Goal: Information Seeking & Learning: Find specific fact

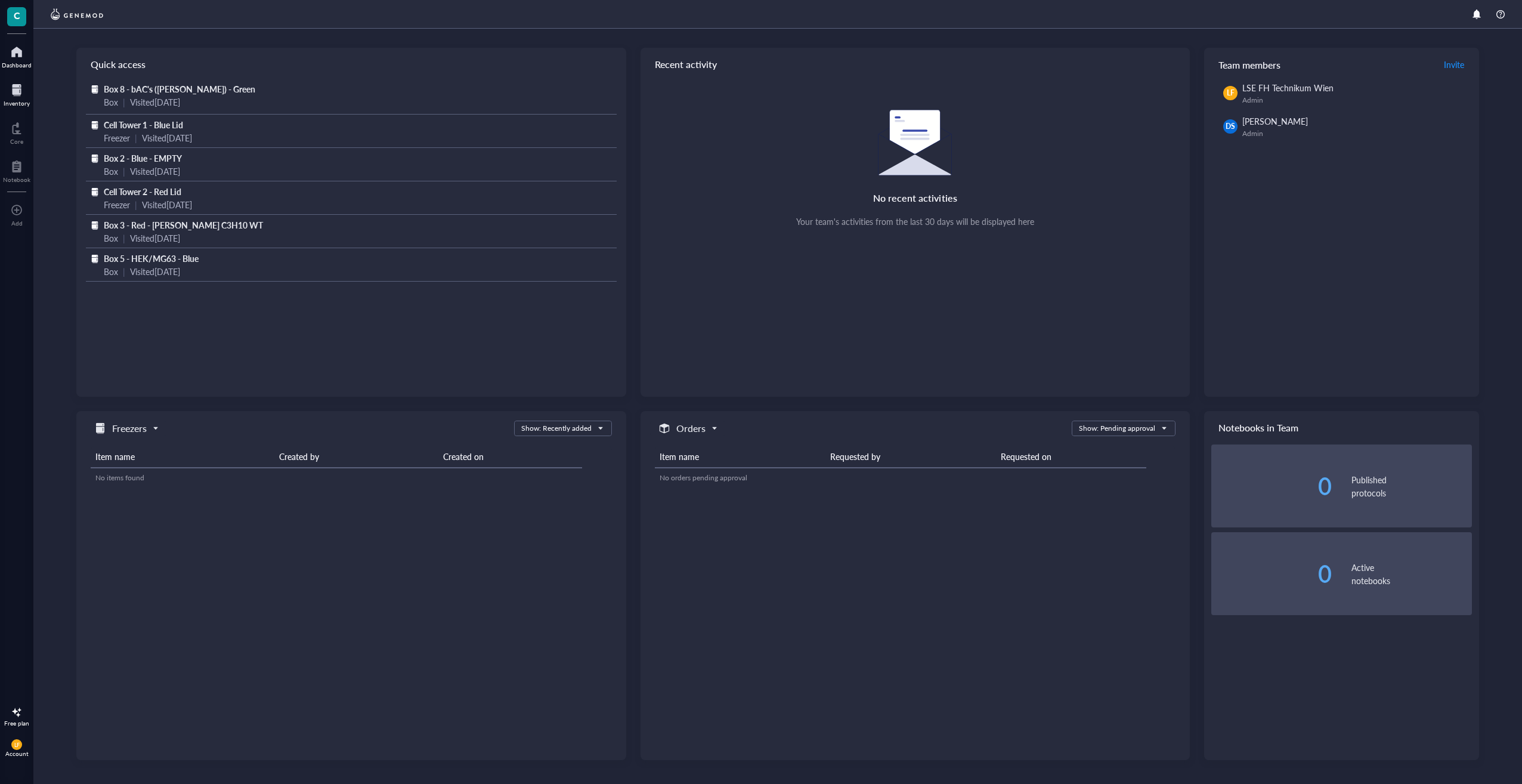
click at [23, 90] on div at bounding box center [16, 90] width 26 height 19
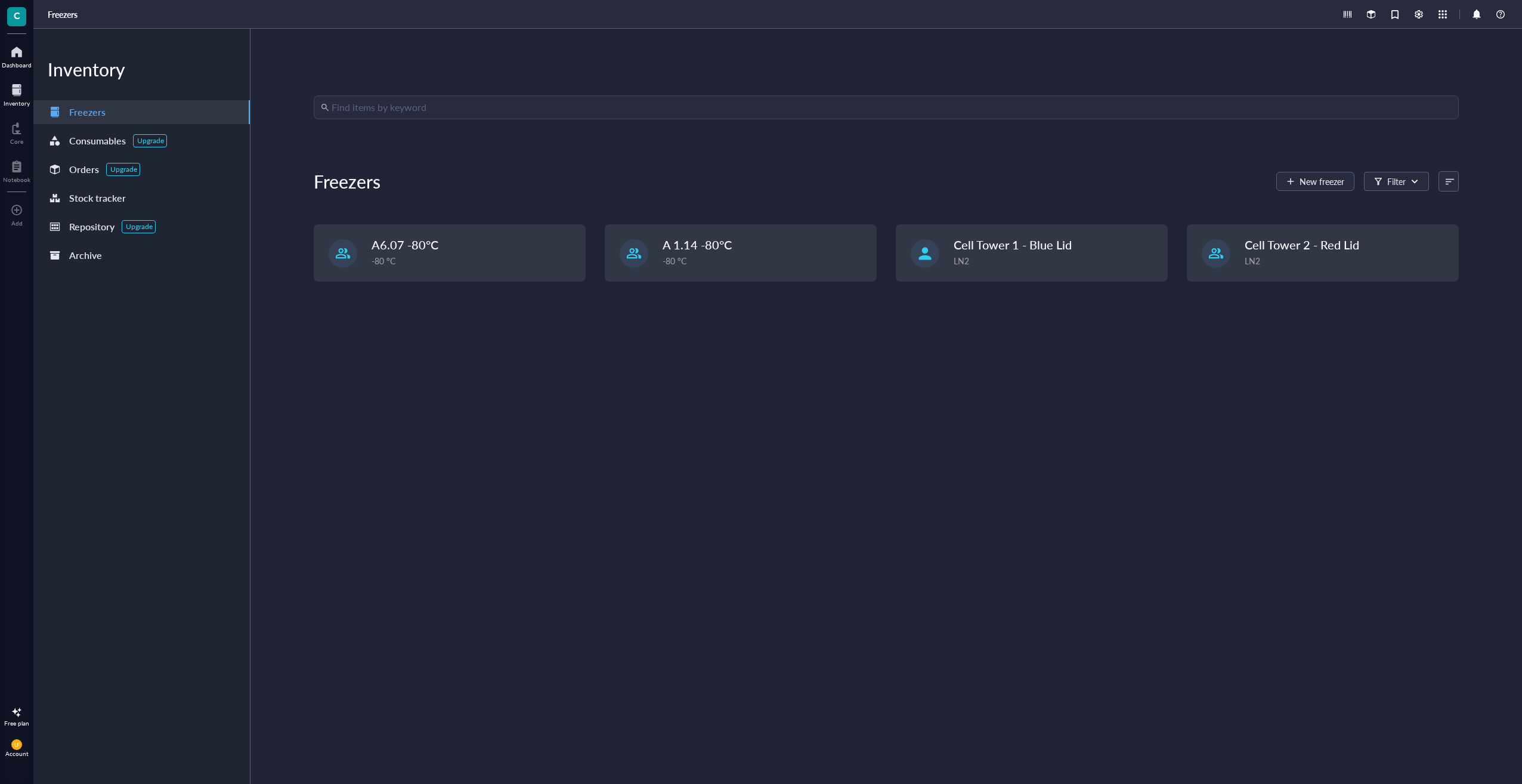
click at [17, 65] on div "Dashboard" at bounding box center [17, 65] width 30 height 8
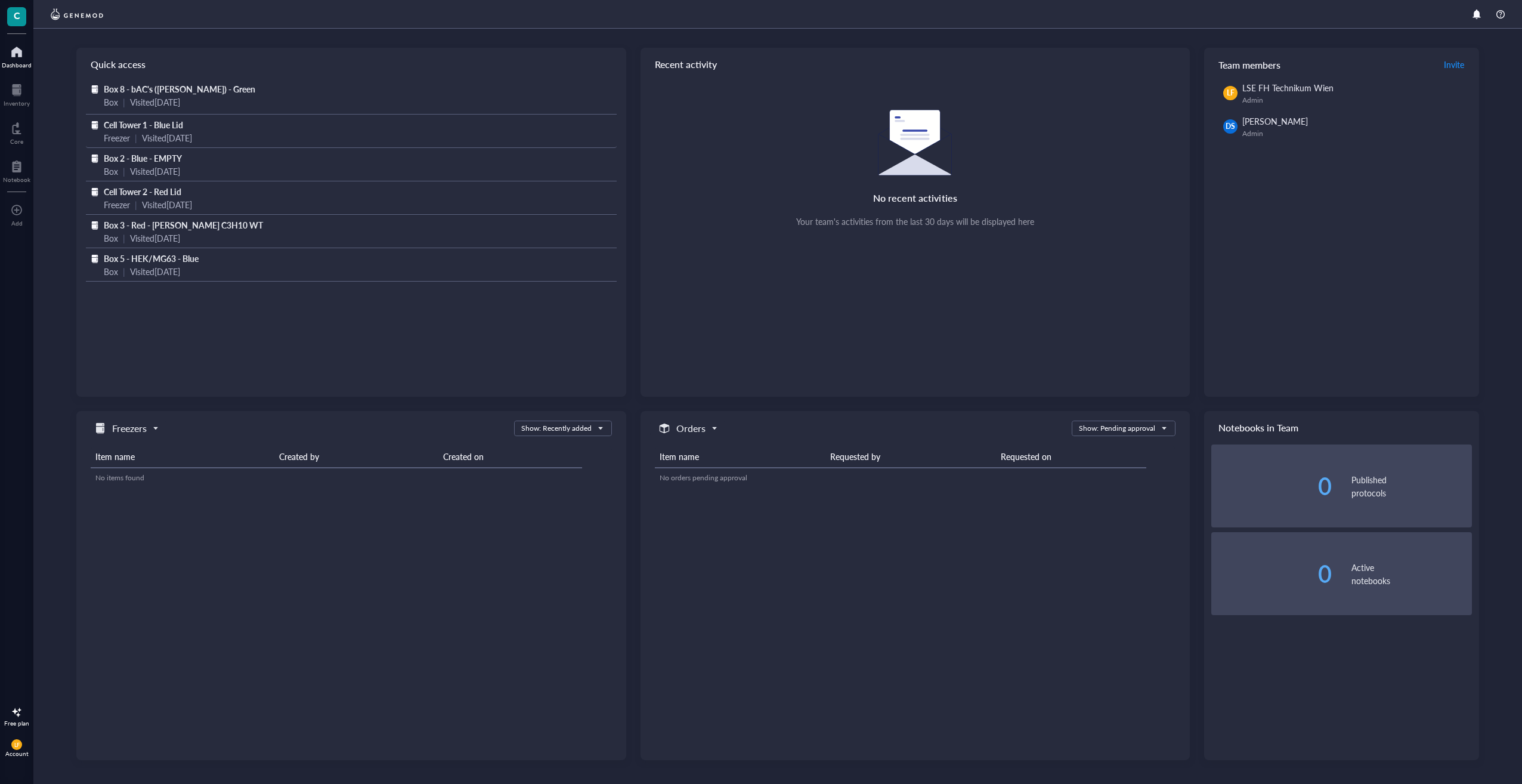
click at [131, 127] on span "Cell Tower 1 - Blue Lid" at bounding box center [143, 125] width 80 height 12
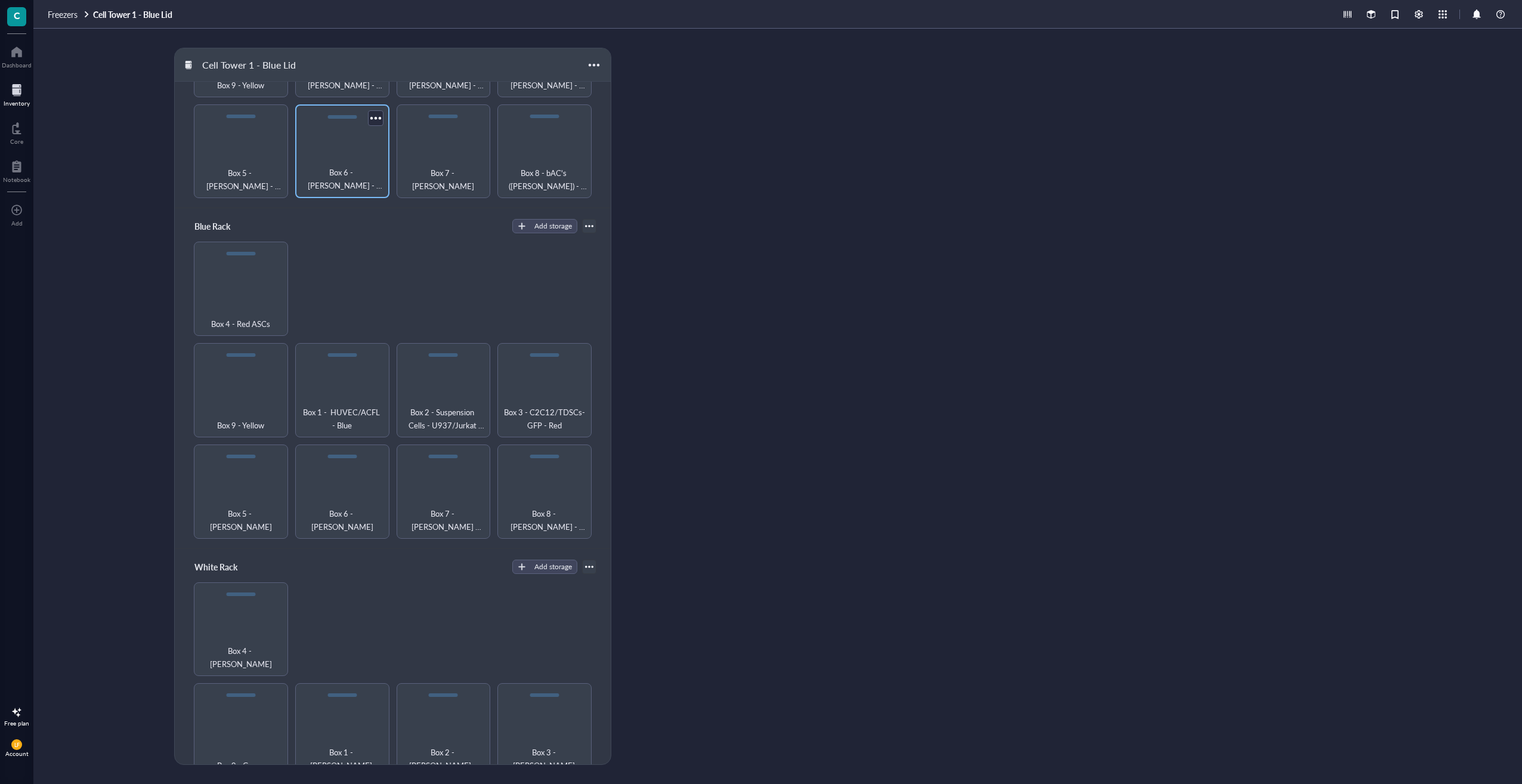
scroll to position [299, 0]
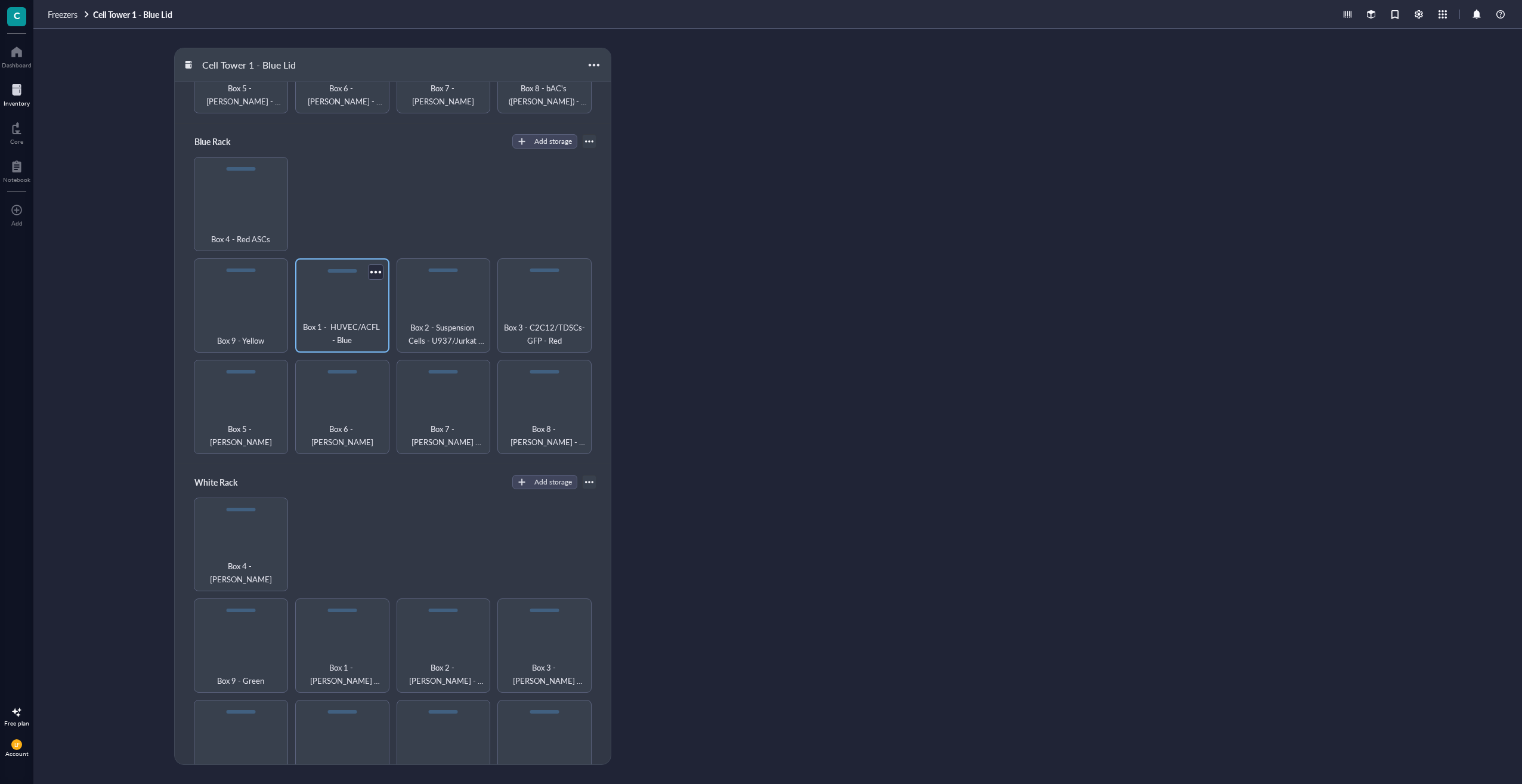
click at [361, 320] on span "Box 1 - HUVEC/ACFL - Blue" at bounding box center [342, 333] width 82 height 26
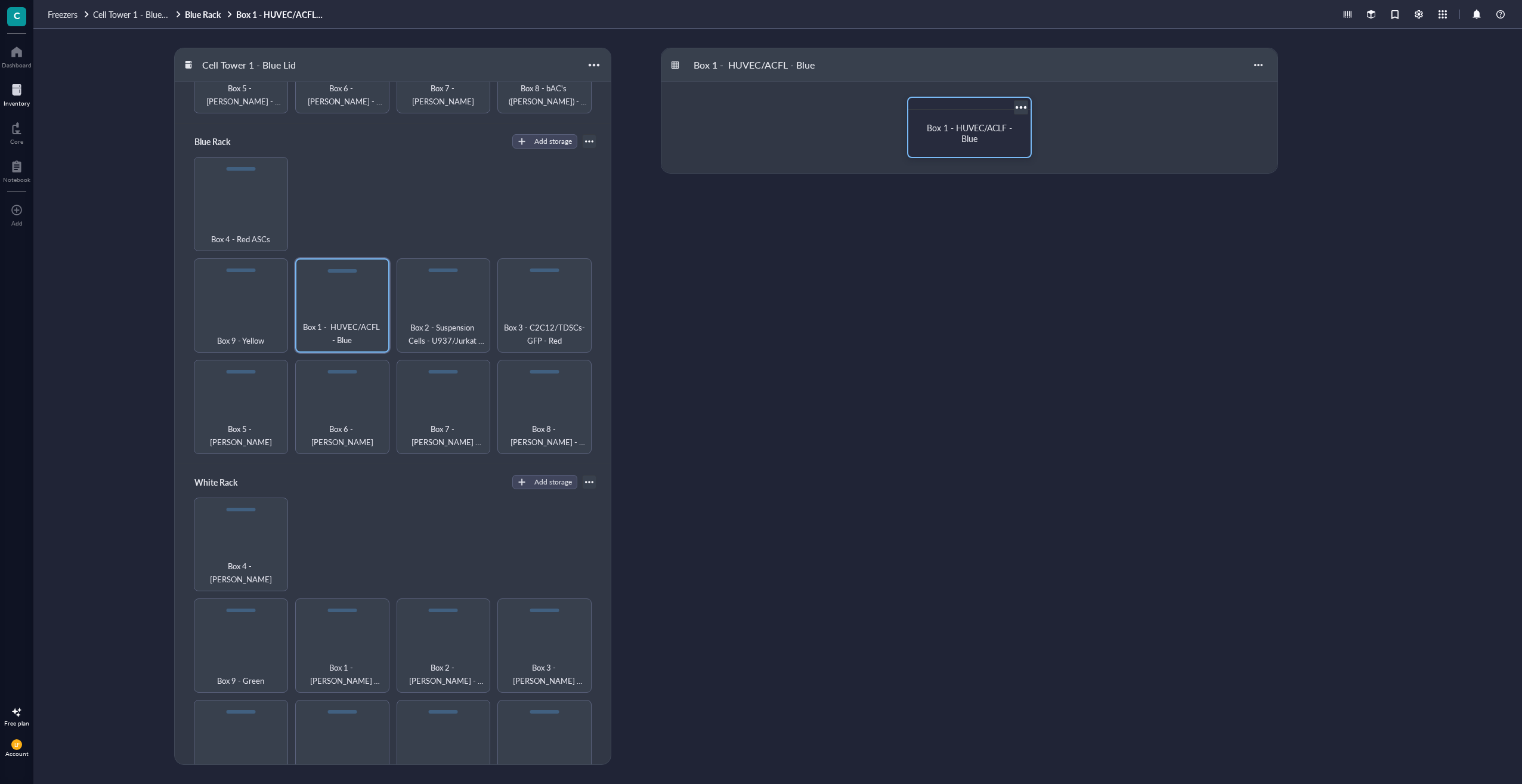
click at [962, 146] on div "Box 1 - HUVEC/ACLF - Blue" at bounding box center [969, 133] width 113 height 38
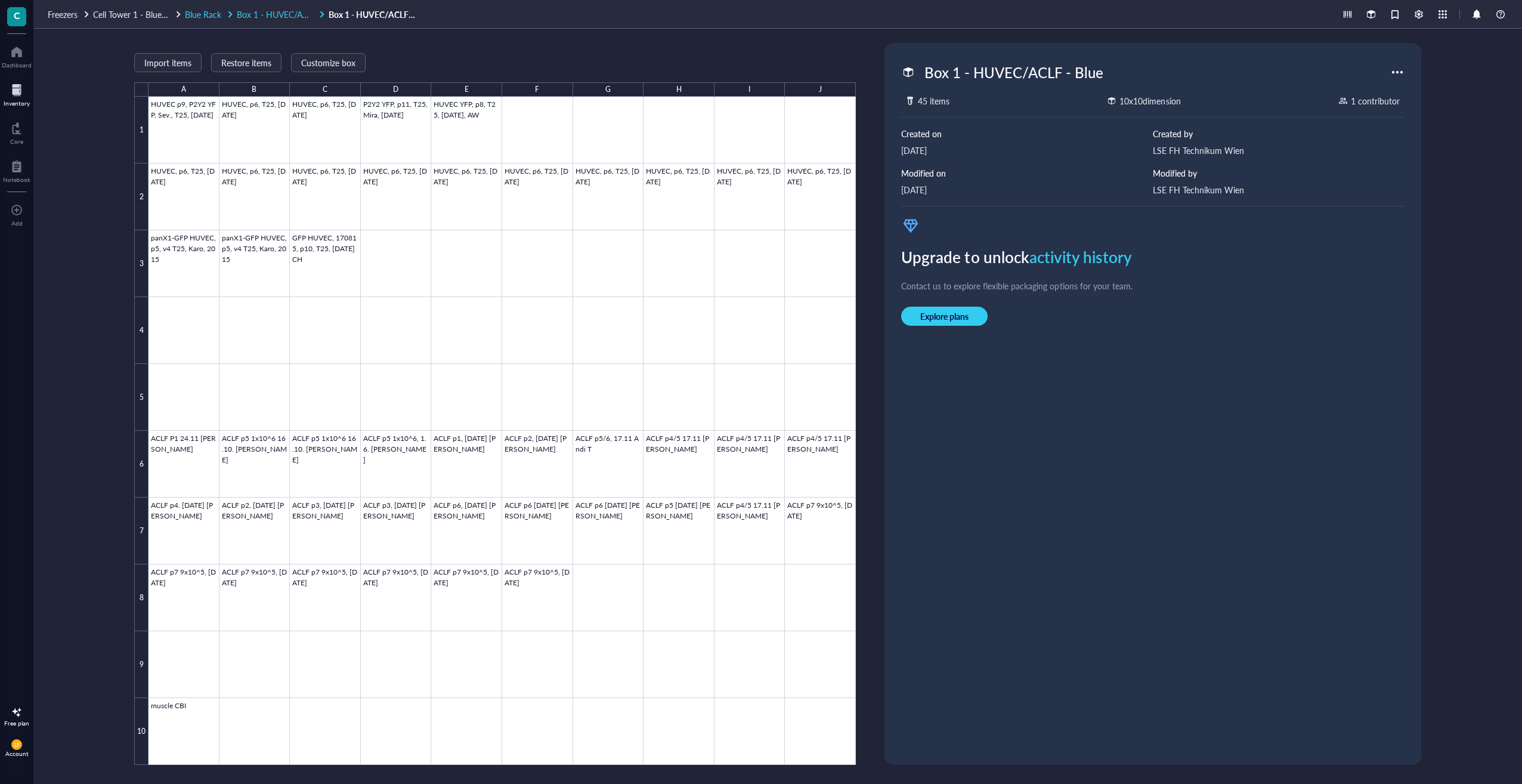
click at [210, 15] on span "Blue Rack" at bounding box center [202, 14] width 36 height 12
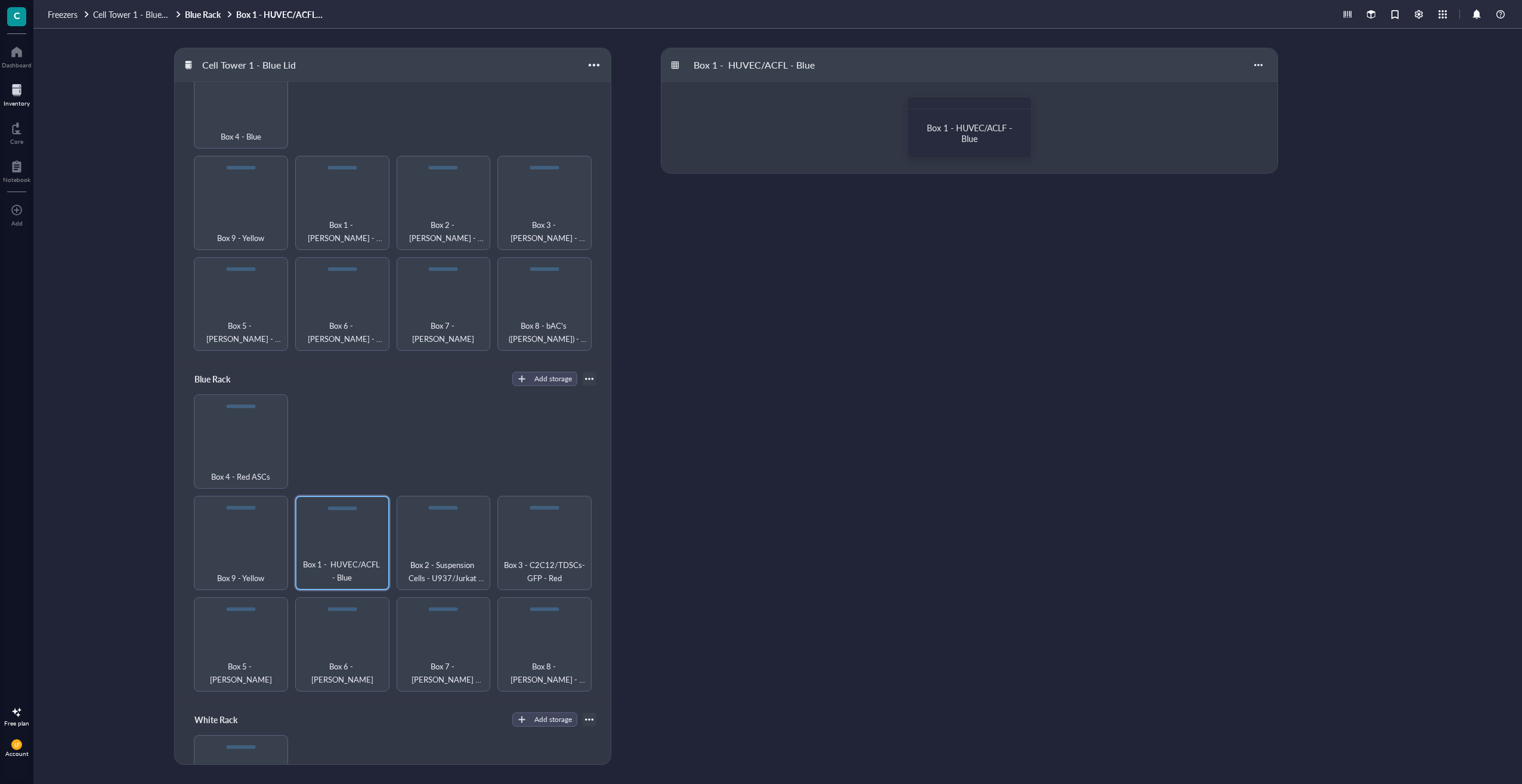
scroll to position [119, 0]
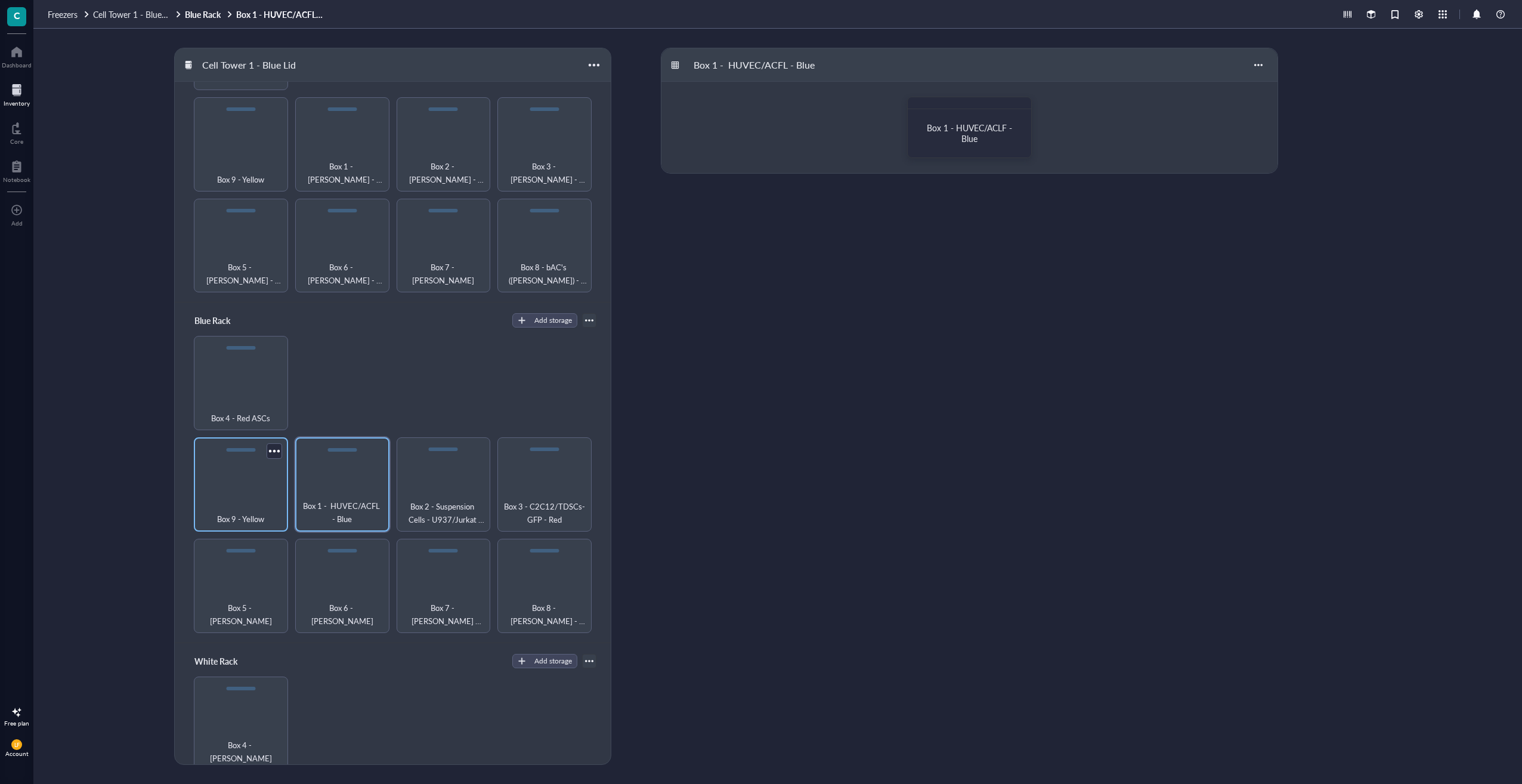
click at [242, 485] on div "Box 9 - Yellow" at bounding box center [241, 484] width 94 height 94
click at [969, 132] on span "Box 9 - Yellow - [PERSON_NAME]" at bounding box center [969, 132] width 65 height 23
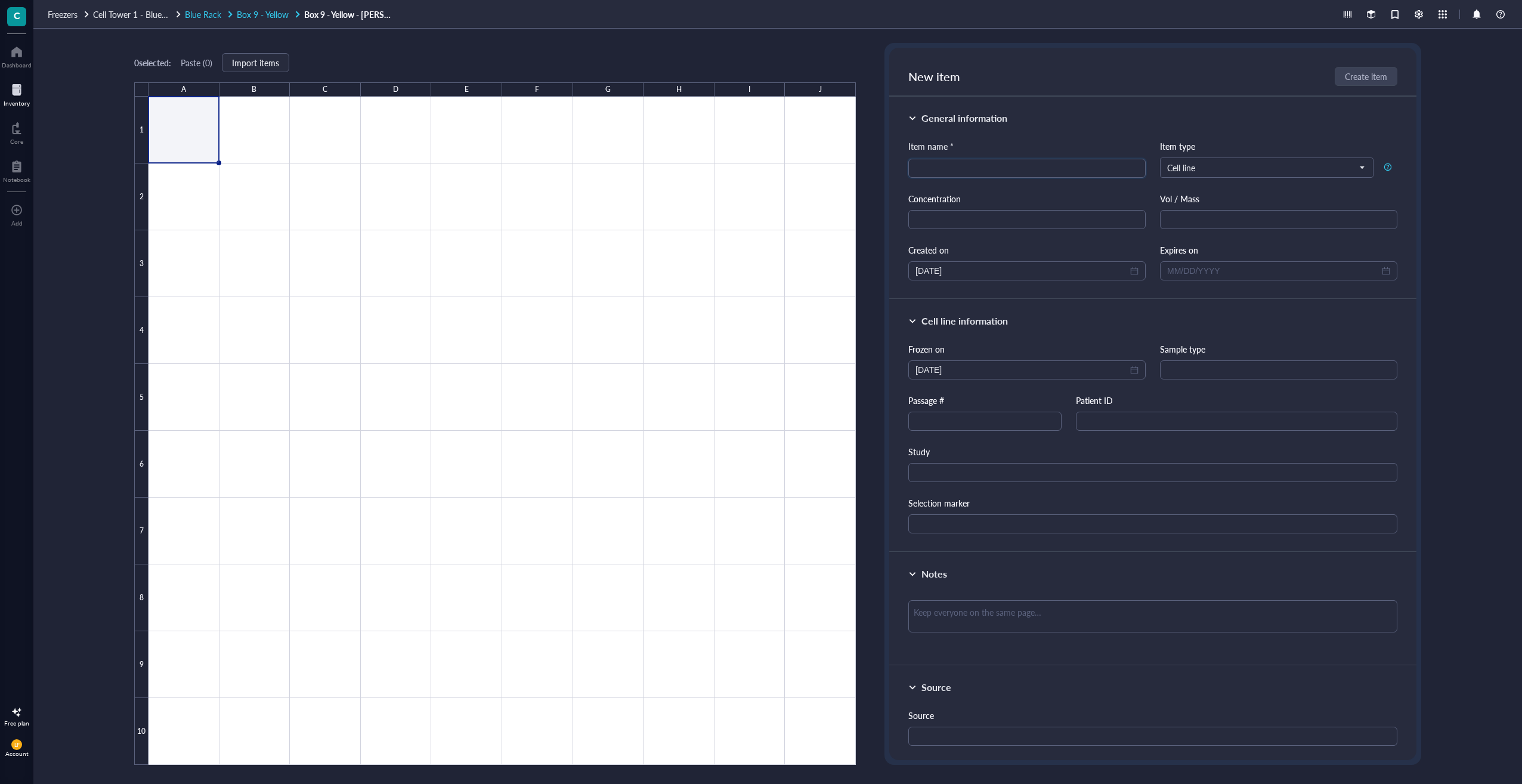
click at [257, 19] on span "Box 9 - Yellow" at bounding box center [262, 14] width 52 height 12
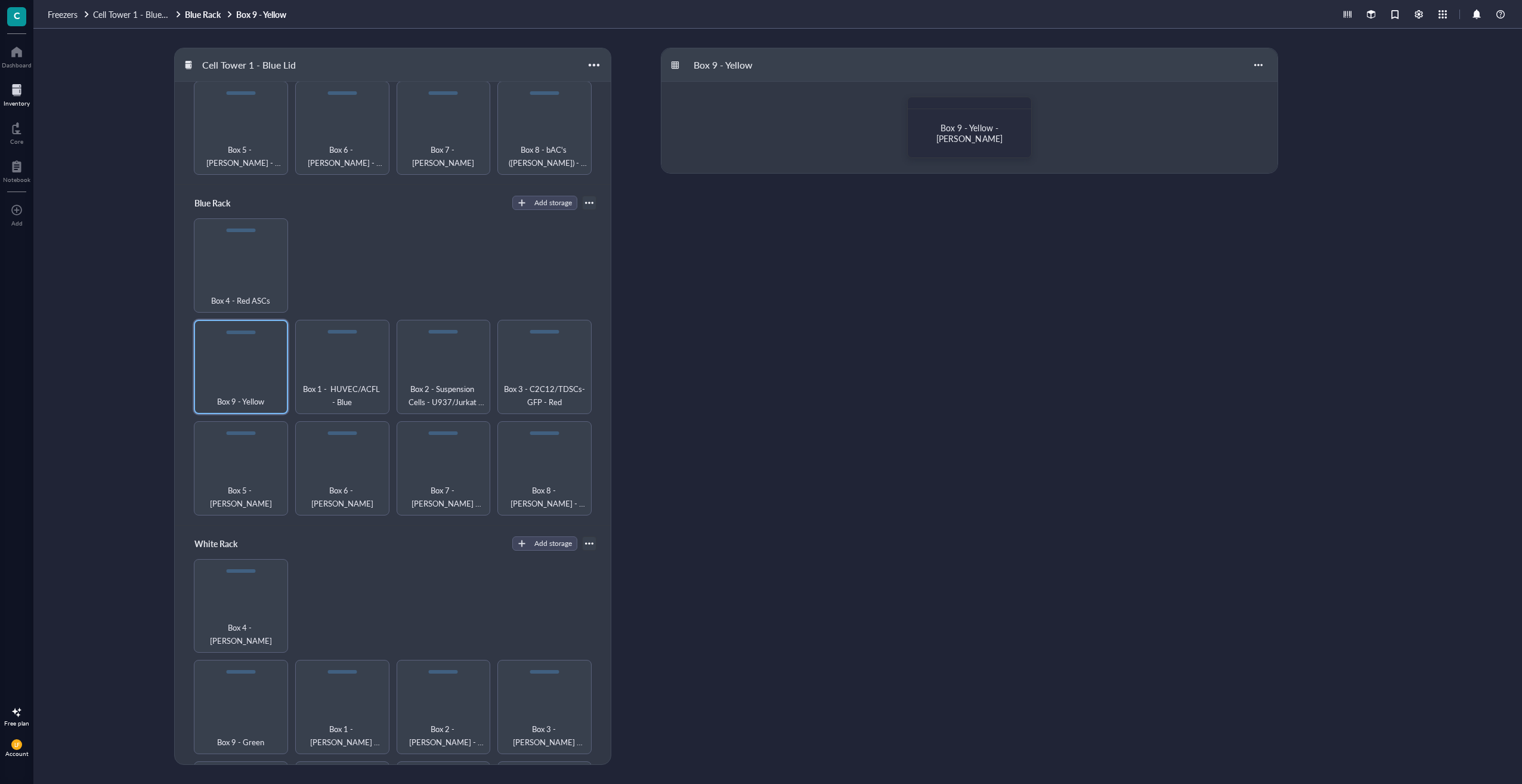
scroll to position [117, 0]
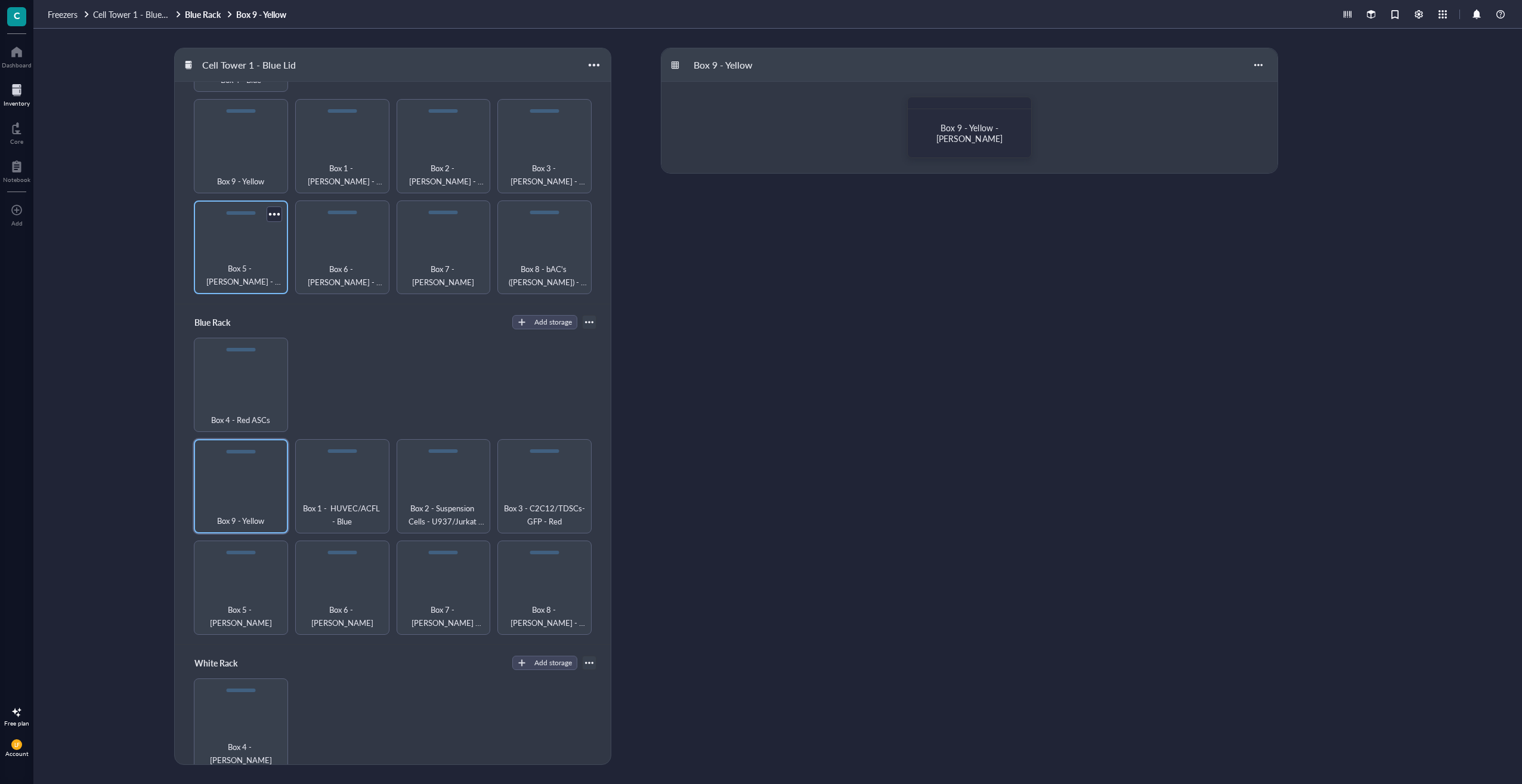
click at [234, 249] on div "Box 5 - [PERSON_NAME] - [PERSON_NAME] - Red" at bounding box center [241, 247] width 94 height 94
click at [963, 136] on span "Box 5 - Red - [PERSON_NAME] - [PERSON_NAME]" at bounding box center [974, 138] width 80 height 34
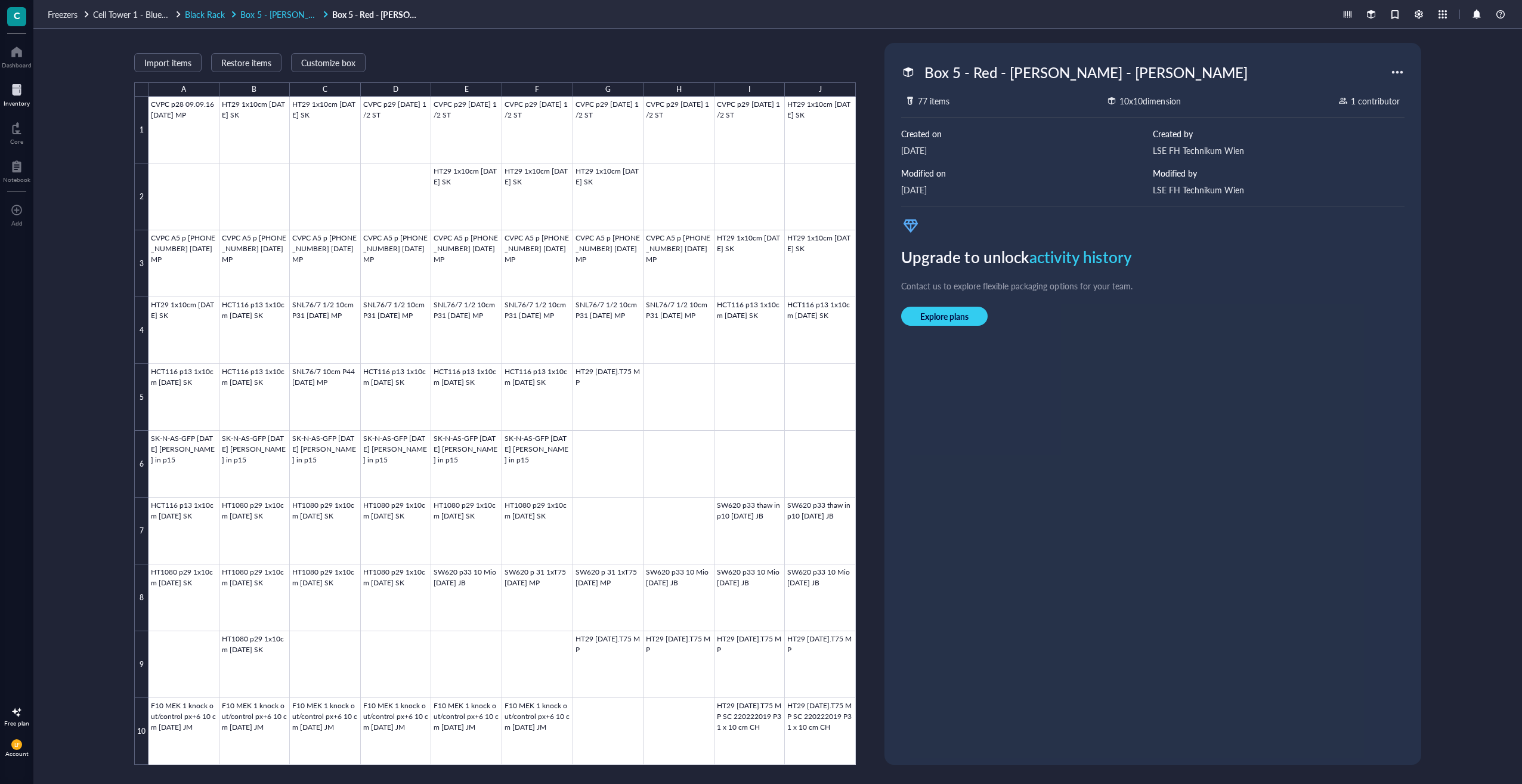
click at [268, 15] on span "Box 5 - [PERSON_NAME] - [PERSON_NAME] - Red" at bounding box center [335, 14] width 190 height 12
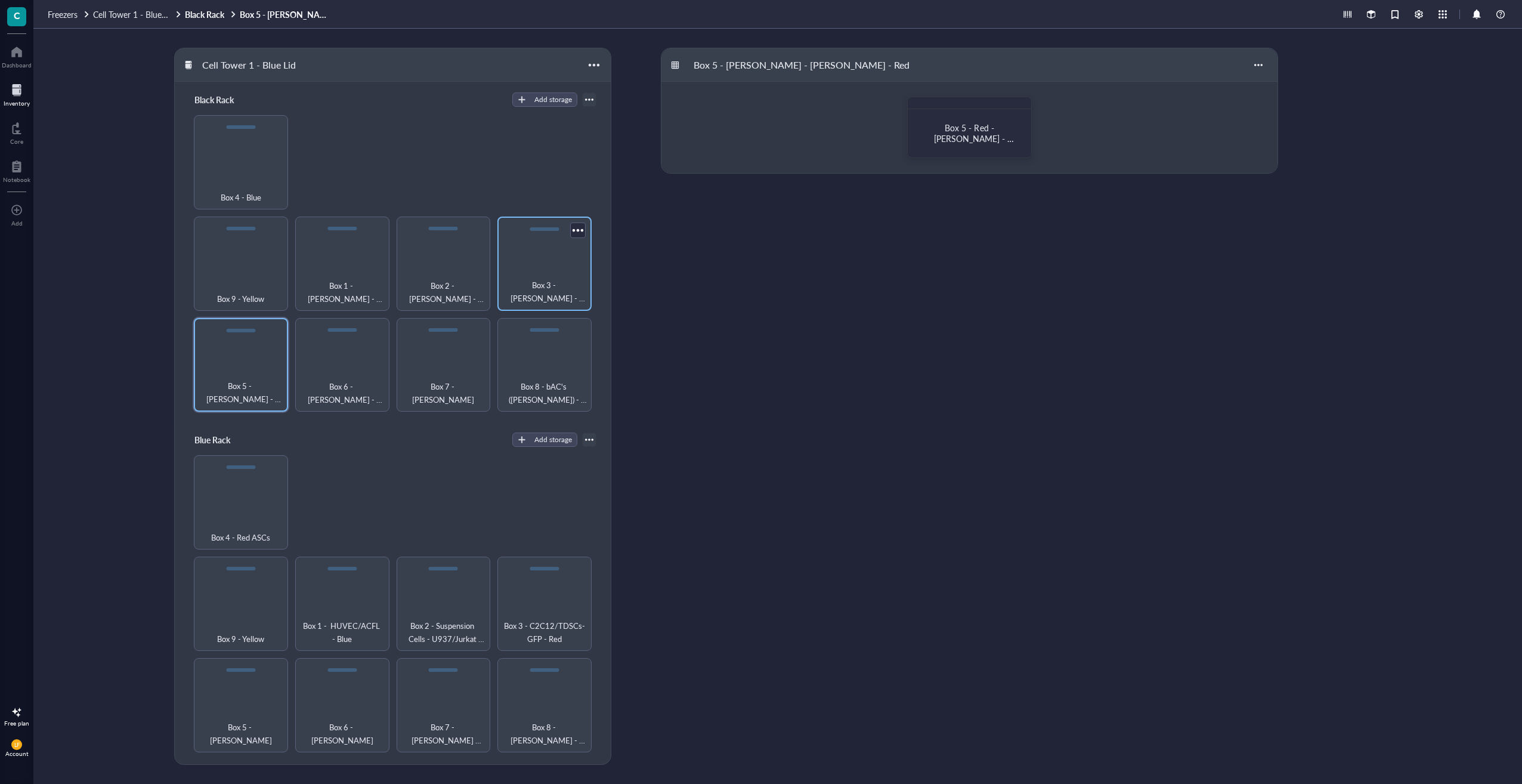
scroll to position [60, 0]
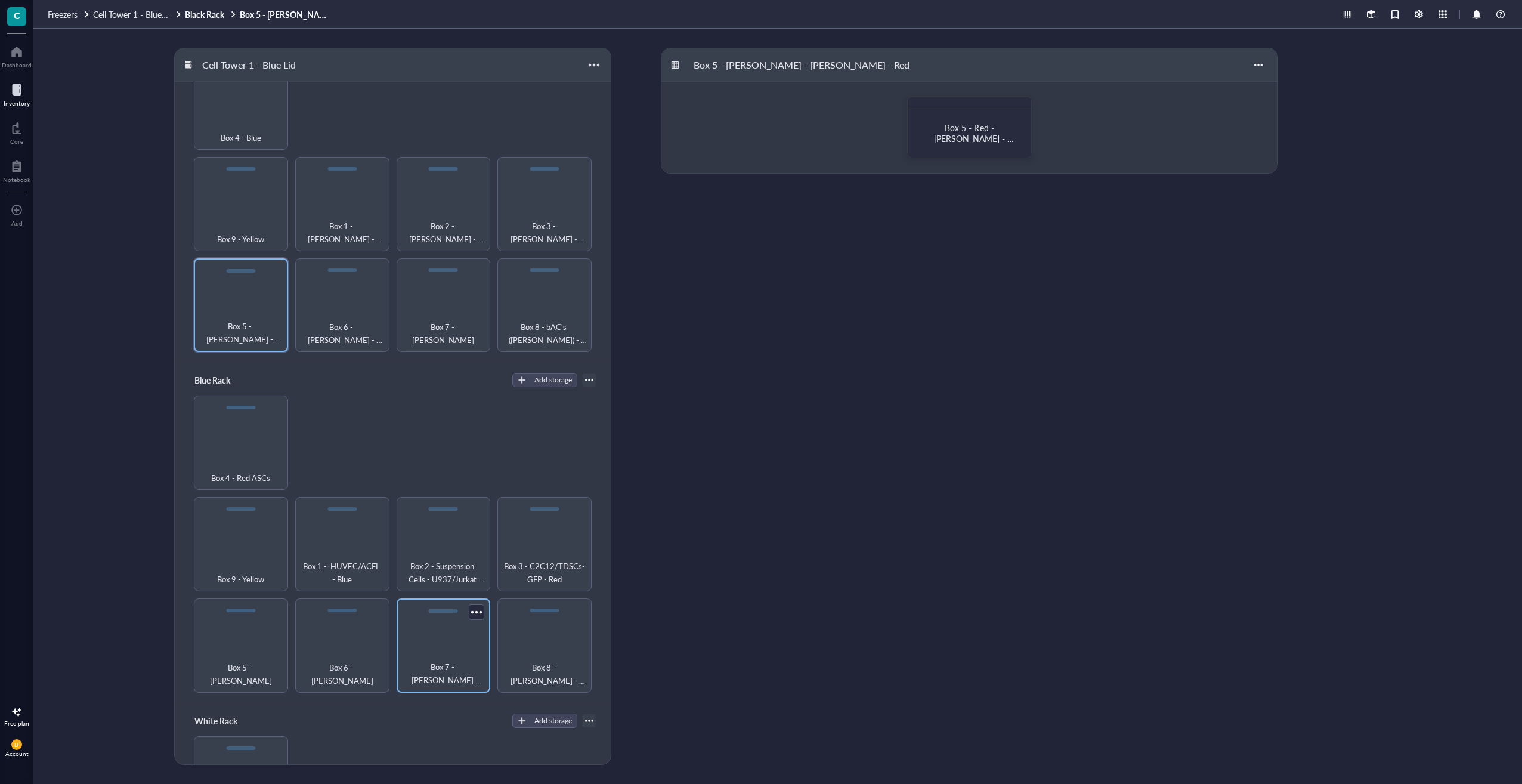
click at [439, 627] on div "Box 7 - [PERSON_NAME] ([PERSON_NAME]) - blue" at bounding box center [444, 645] width 94 height 94
click at [940, 138] on div "Box 7 - [PERSON_NAME] ([PERSON_NAME]) - Blue" at bounding box center [969, 133] width 94 height 22
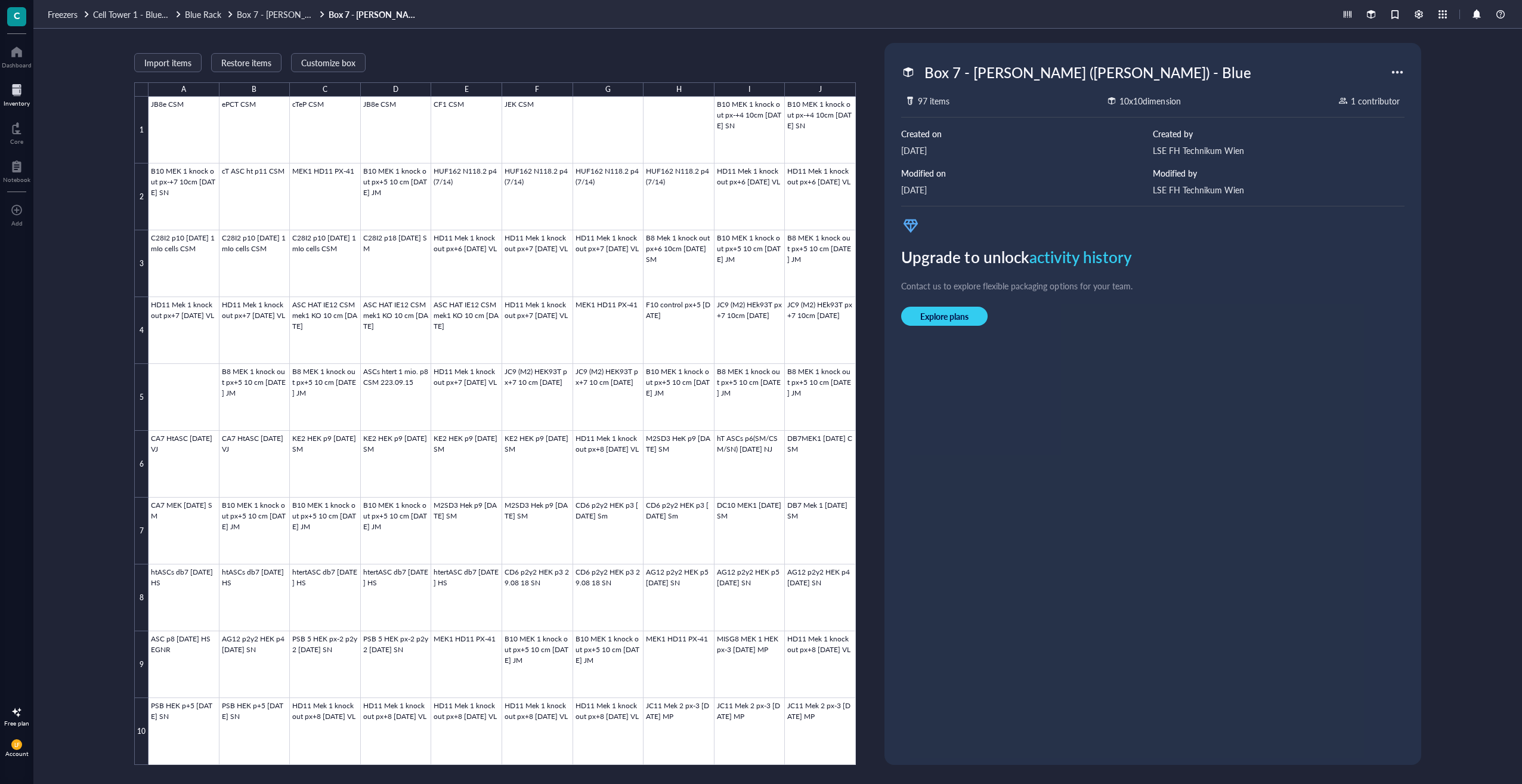
click at [274, 21] on div "Freezers Cell Tower 1 - Blue Lid Blue Rack Box 7 - [PERSON_NAME] ([PERSON_NAME]…" at bounding box center [777, 14] width 1488 height 29
click at [278, 18] on span "Box 7 - [PERSON_NAME] ([PERSON_NAME]) - blue" at bounding box center [332, 14] width 191 height 12
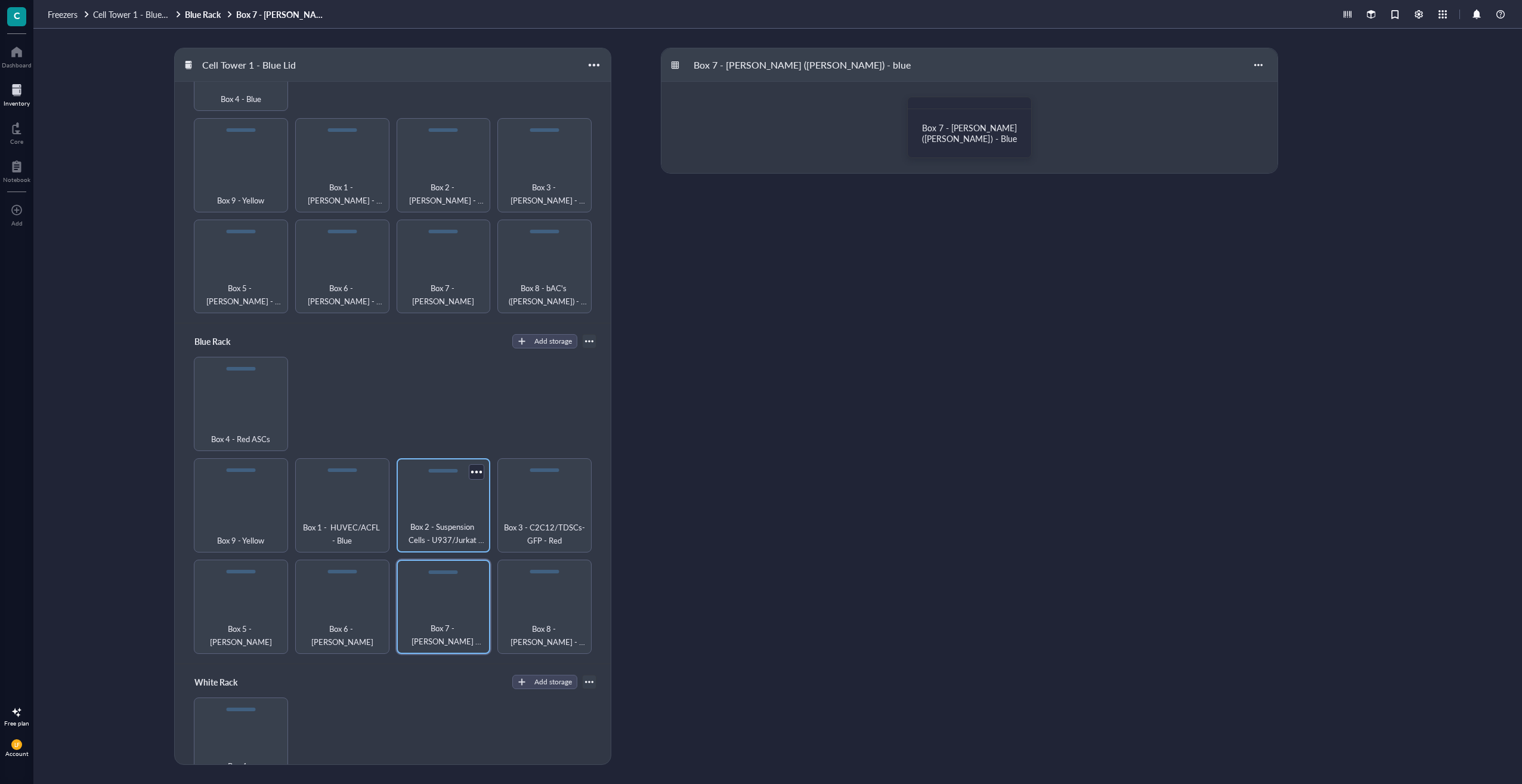
scroll to position [119, 0]
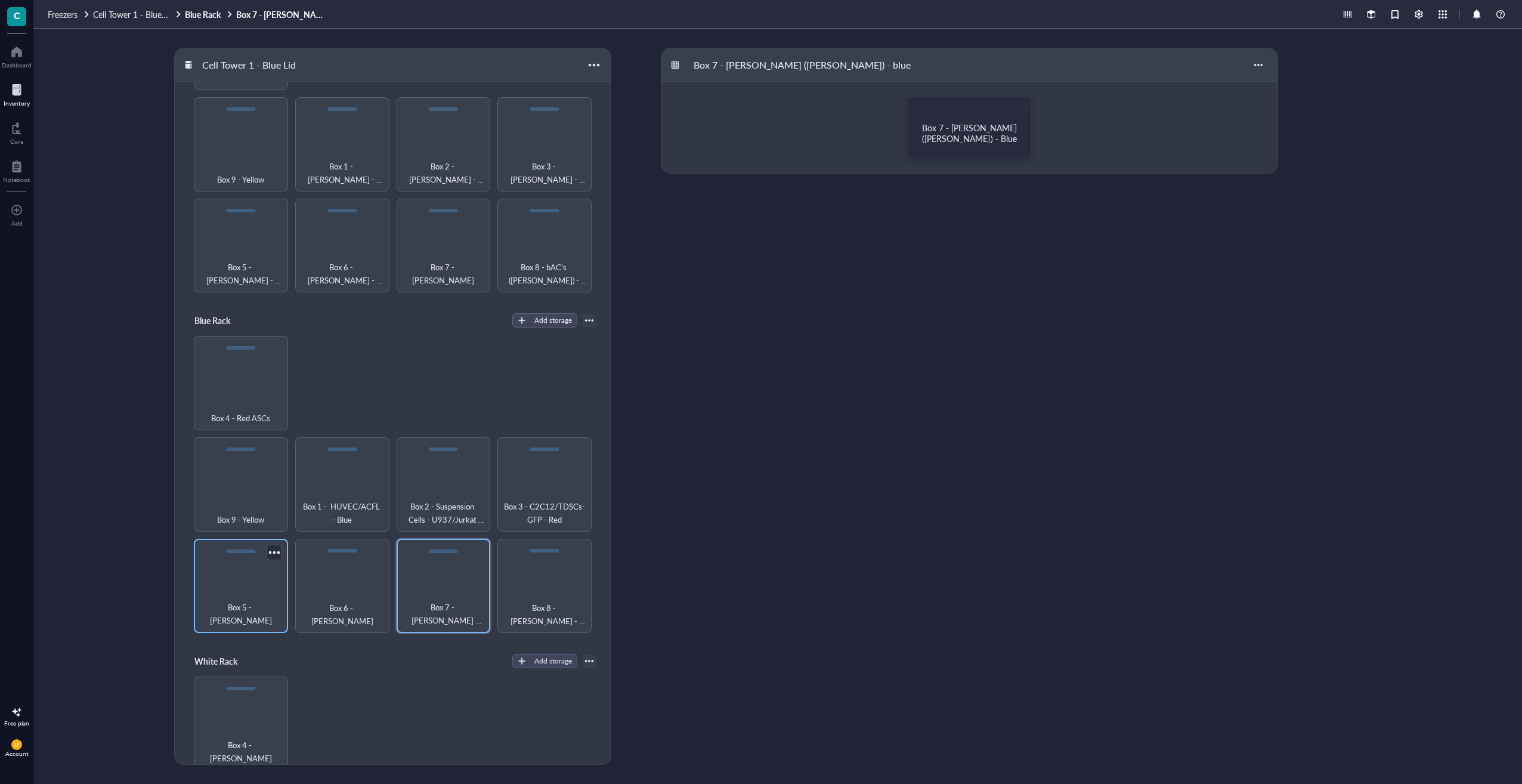
click at [263, 556] on div "Box 5 - [PERSON_NAME]" at bounding box center [241, 585] width 94 height 94
click at [977, 119] on div "Box 5 - [PERSON_NAME]" at bounding box center [969, 133] width 113 height 38
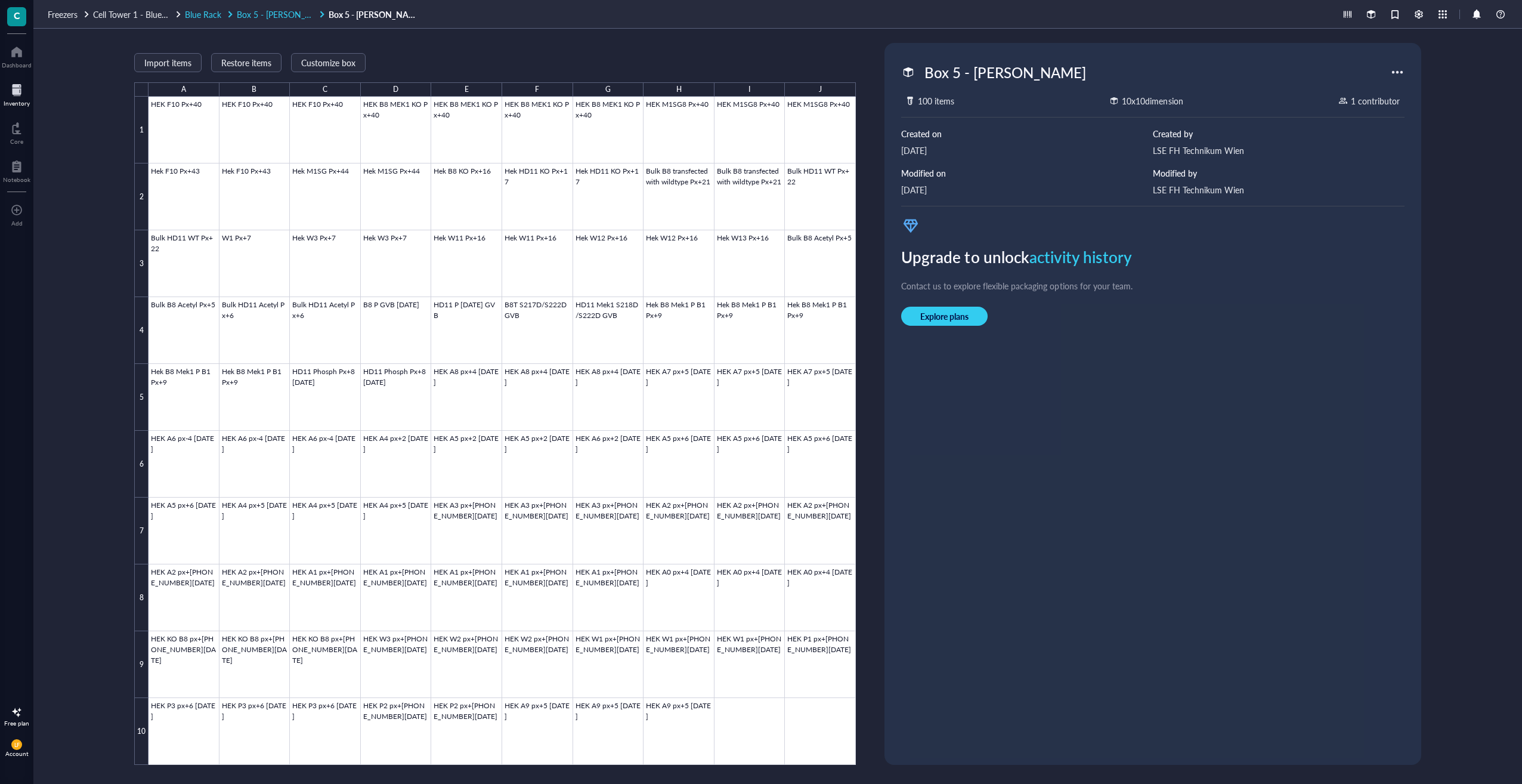
click at [248, 11] on span "Box 5 - [PERSON_NAME]" at bounding box center [283, 14] width 95 height 12
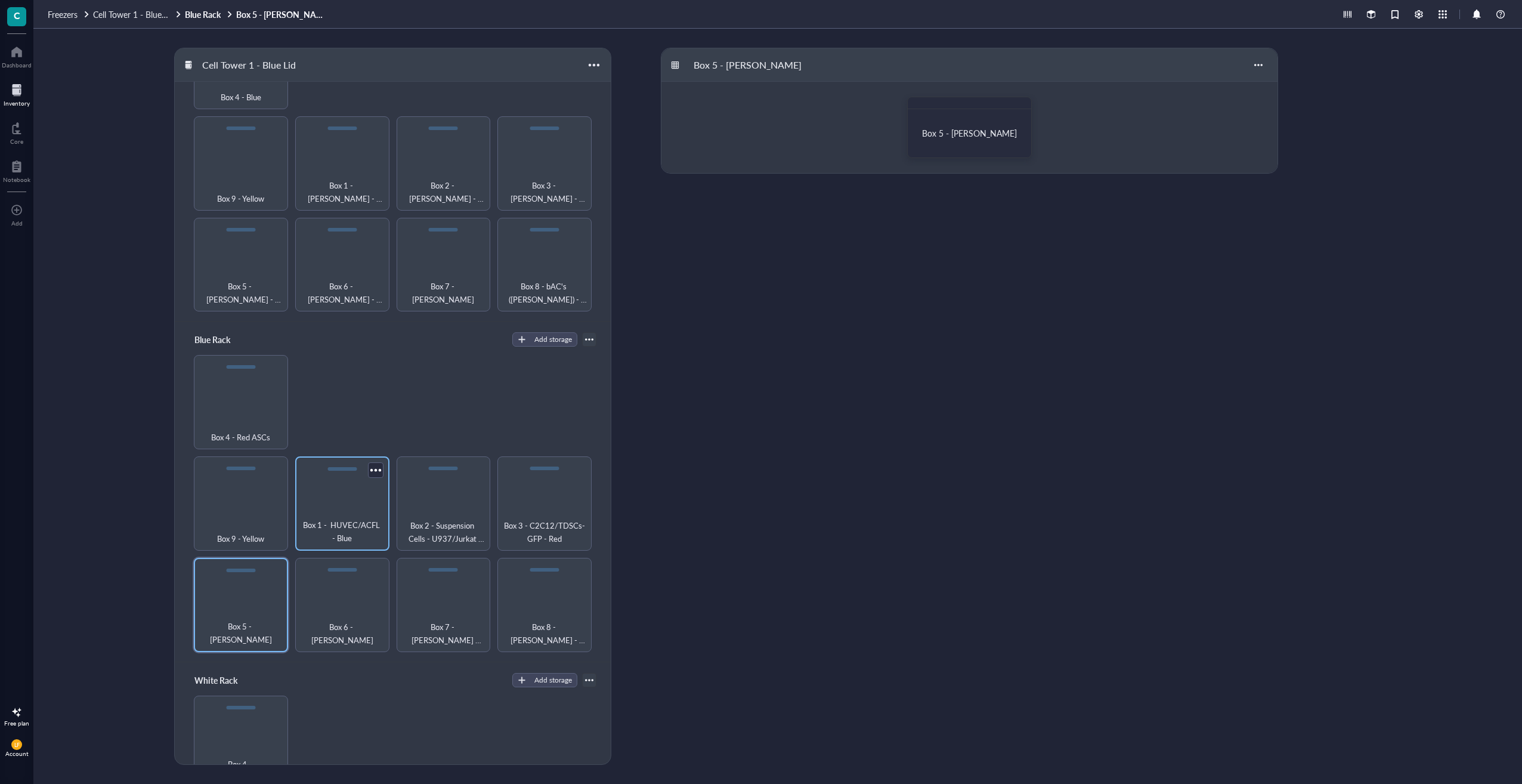
scroll to position [119, 0]
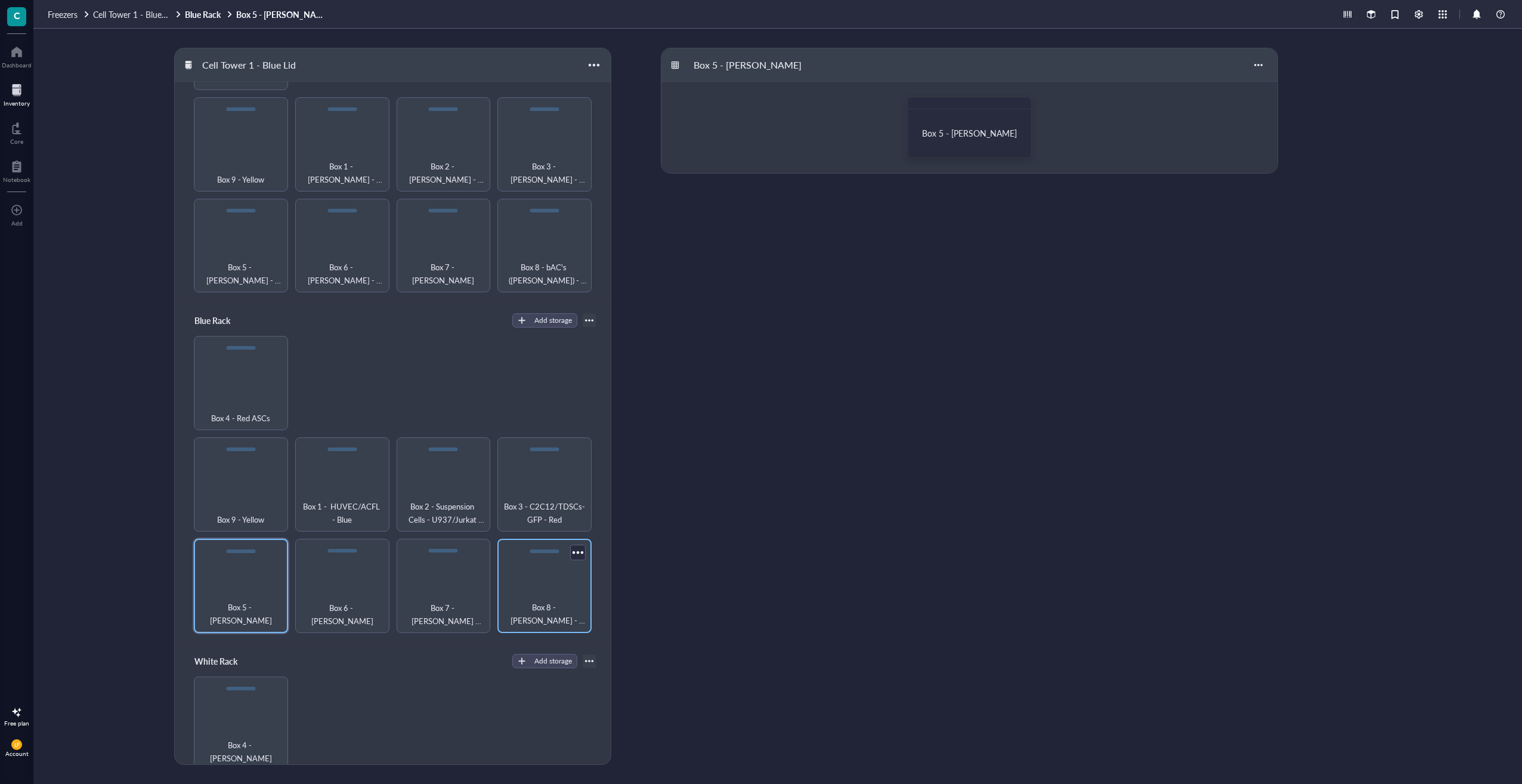
click at [546, 568] on div "Box 8 - [PERSON_NAME] - Yellow" at bounding box center [544, 585] width 94 height 94
click at [964, 127] on span "Box 8 - [PERSON_NAME] - Yellow" at bounding box center [974, 138] width 80 height 34
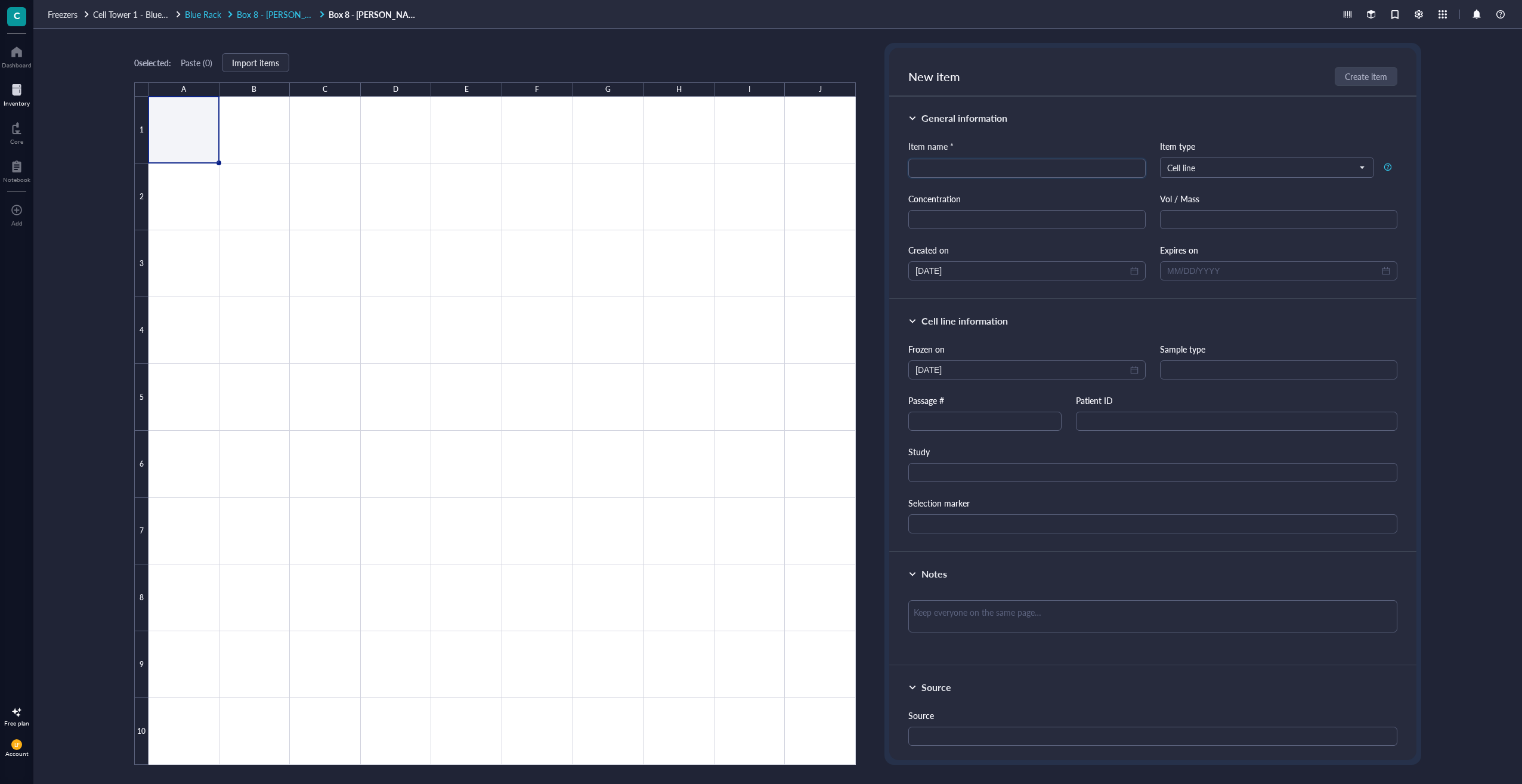
click at [249, 12] on span "Box 8 - [PERSON_NAME] - Yellow" at bounding box center [299, 14] width 125 height 12
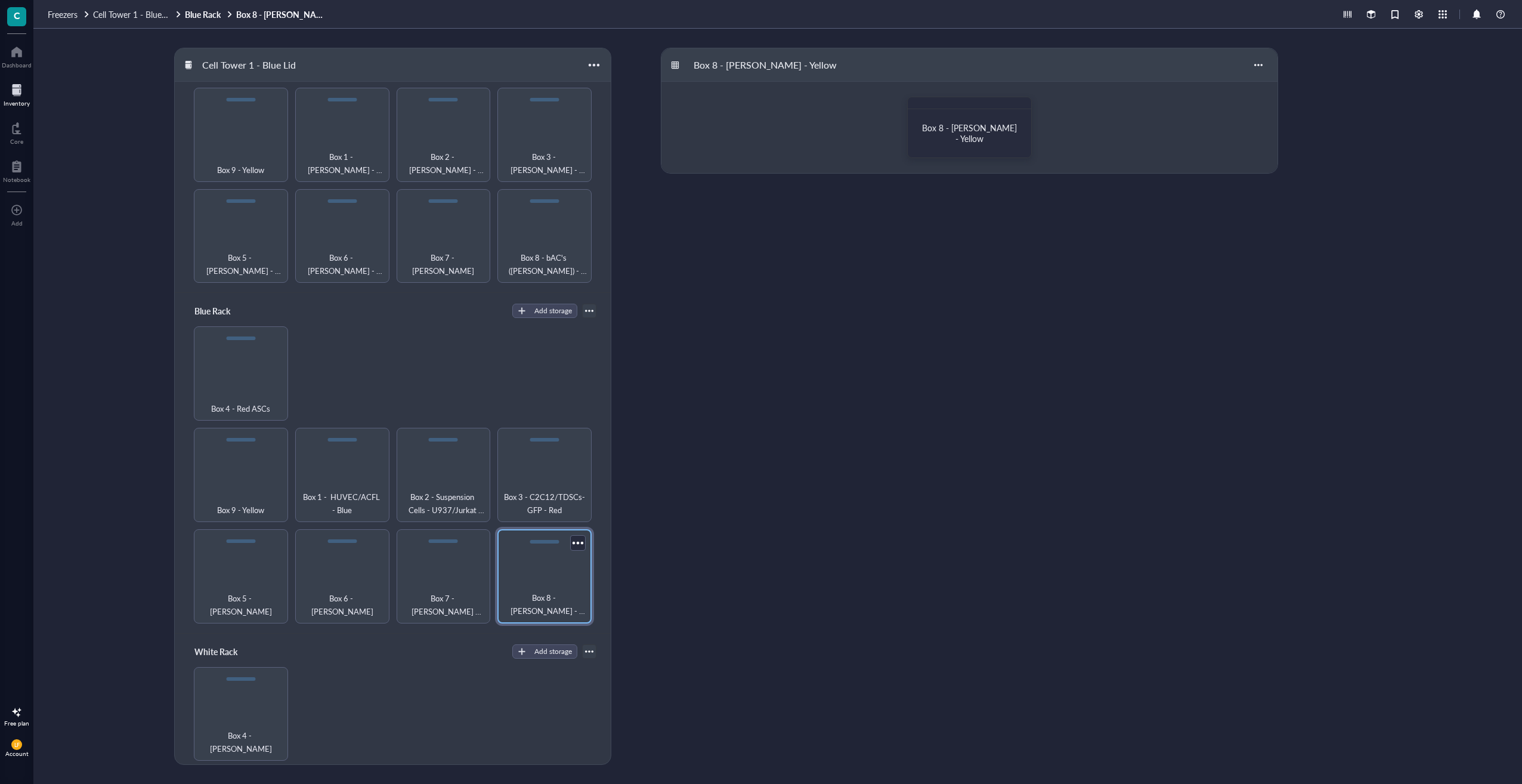
scroll to position [179, 0]
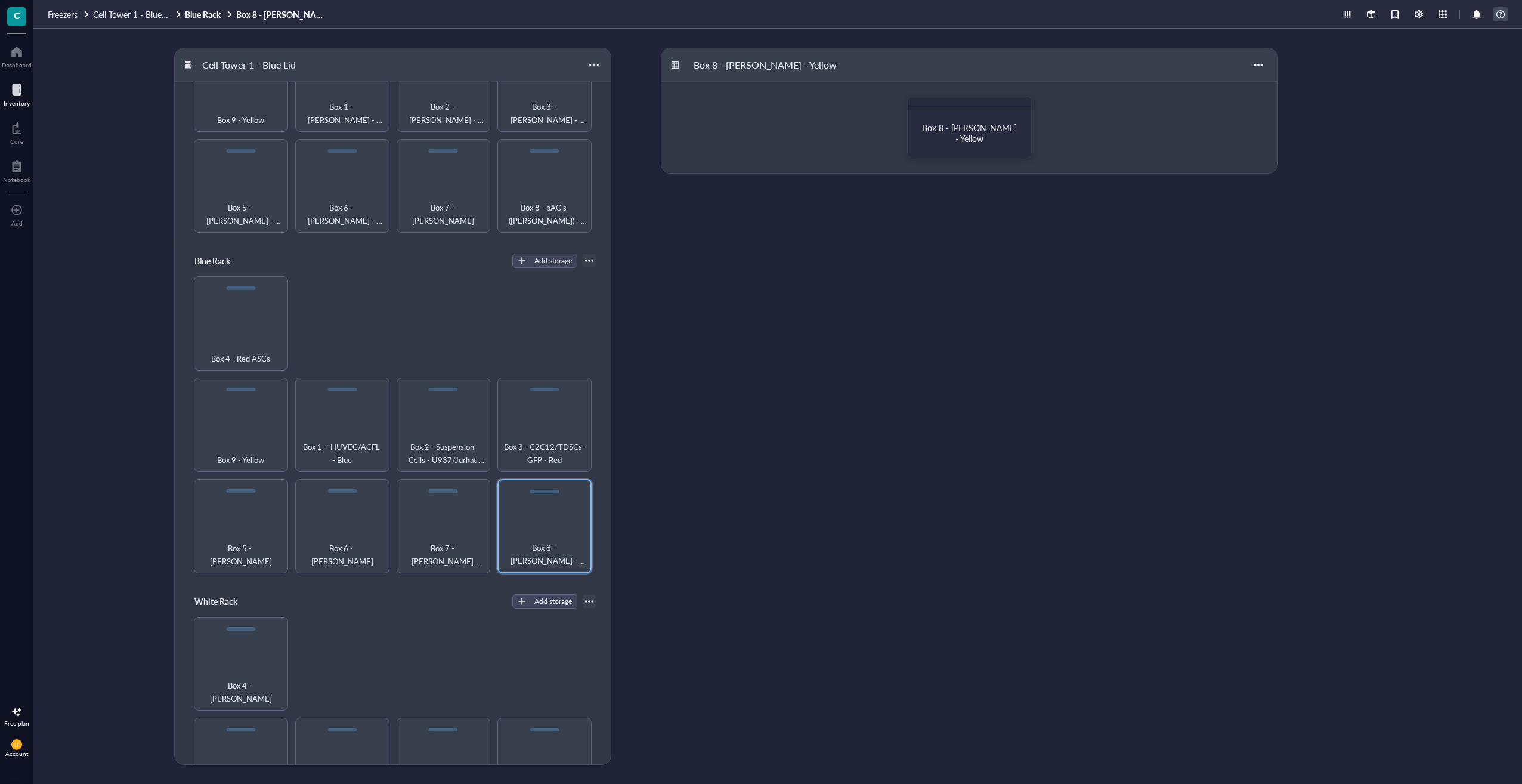
click at [1507, 18] on div at bounding box center [1500, 14] width 14 height 14
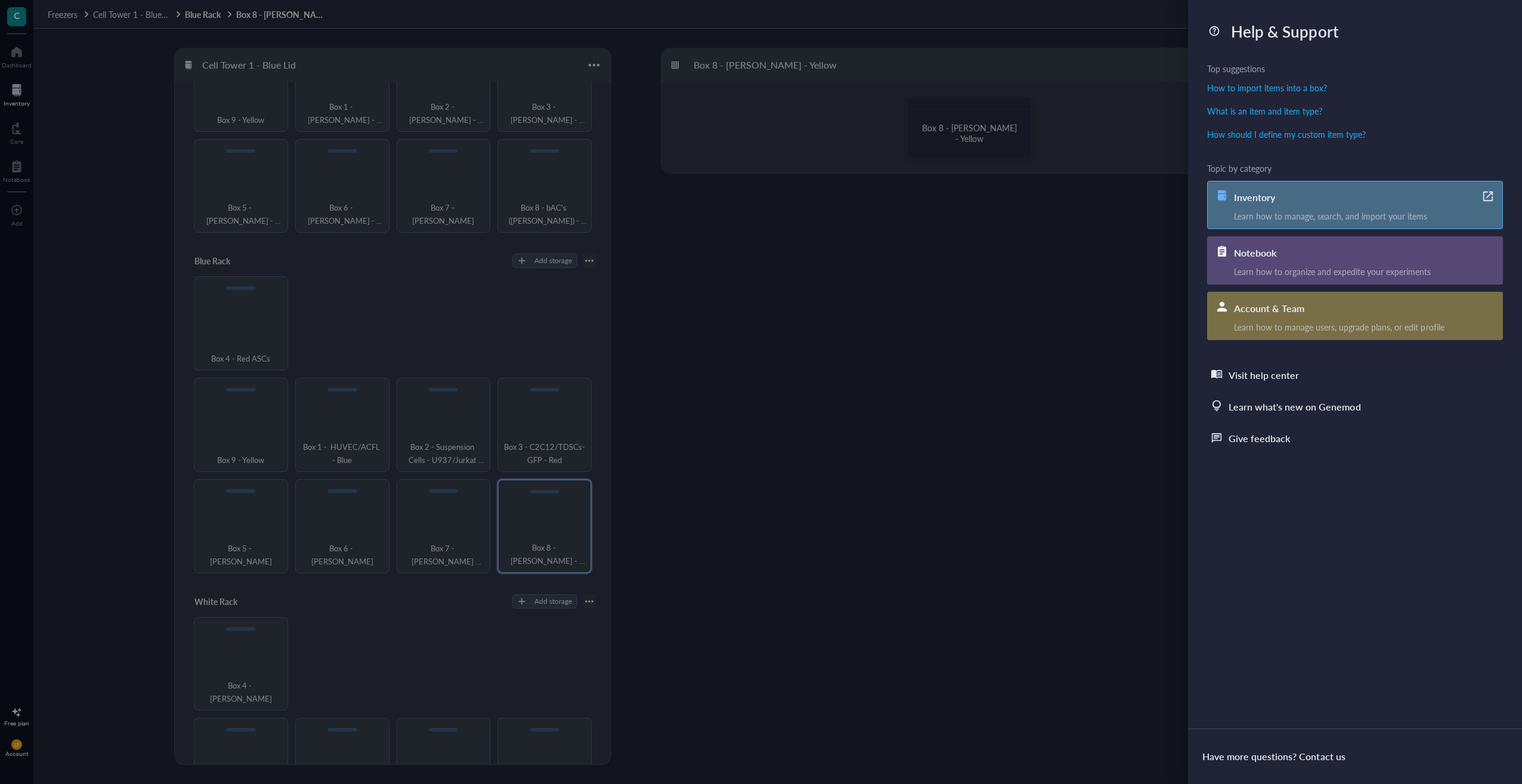
click at [1298, 214] on div "Learn how to manage, search, and import your items" at bounding box center [1368, 215] width 268 height 11
click at [97, 54] on div at bounding box center [761, 392] width 1522 height 784
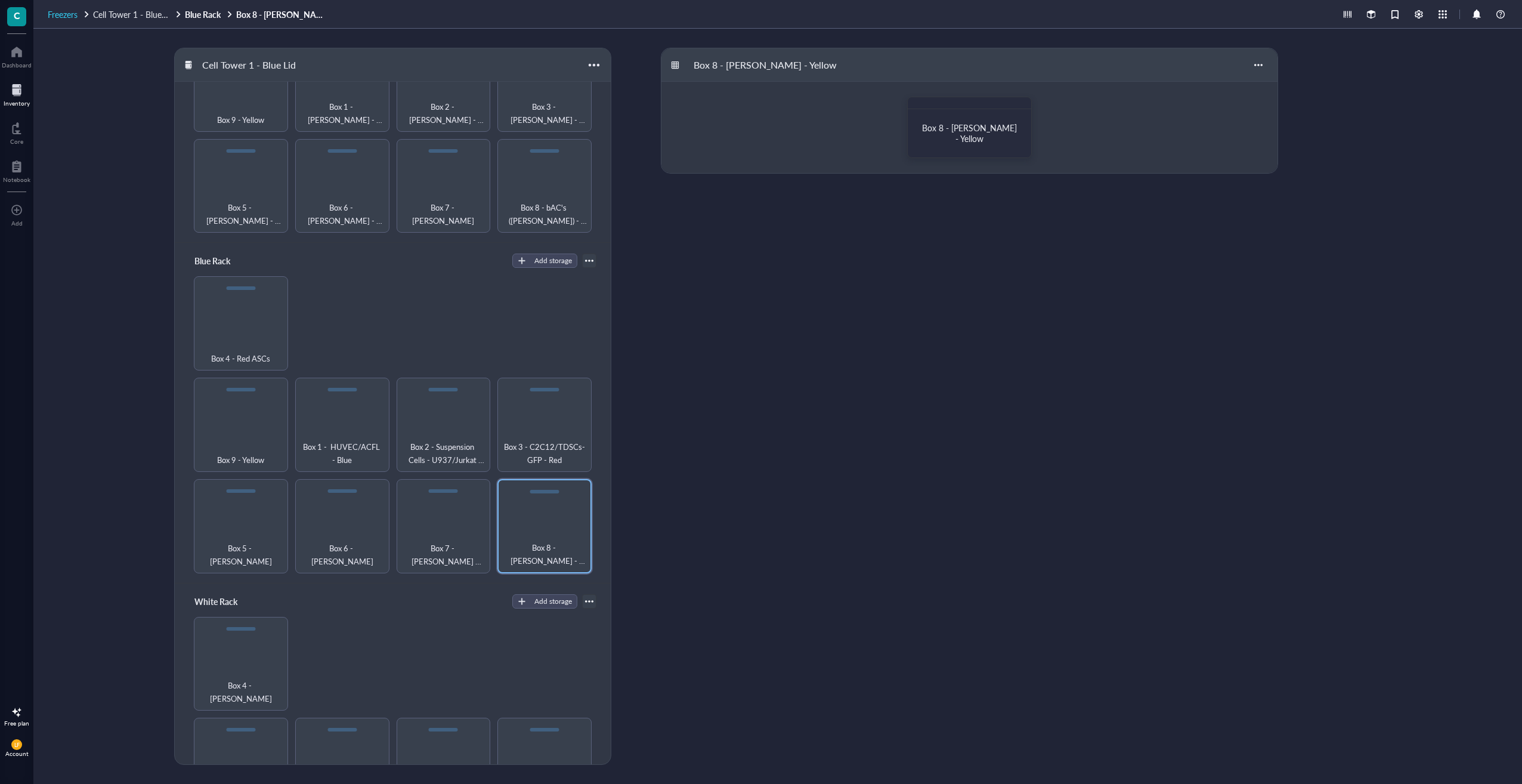
click at [63, 13] on span "Freezers" at bounding box center [63, 14] width 30 height 12
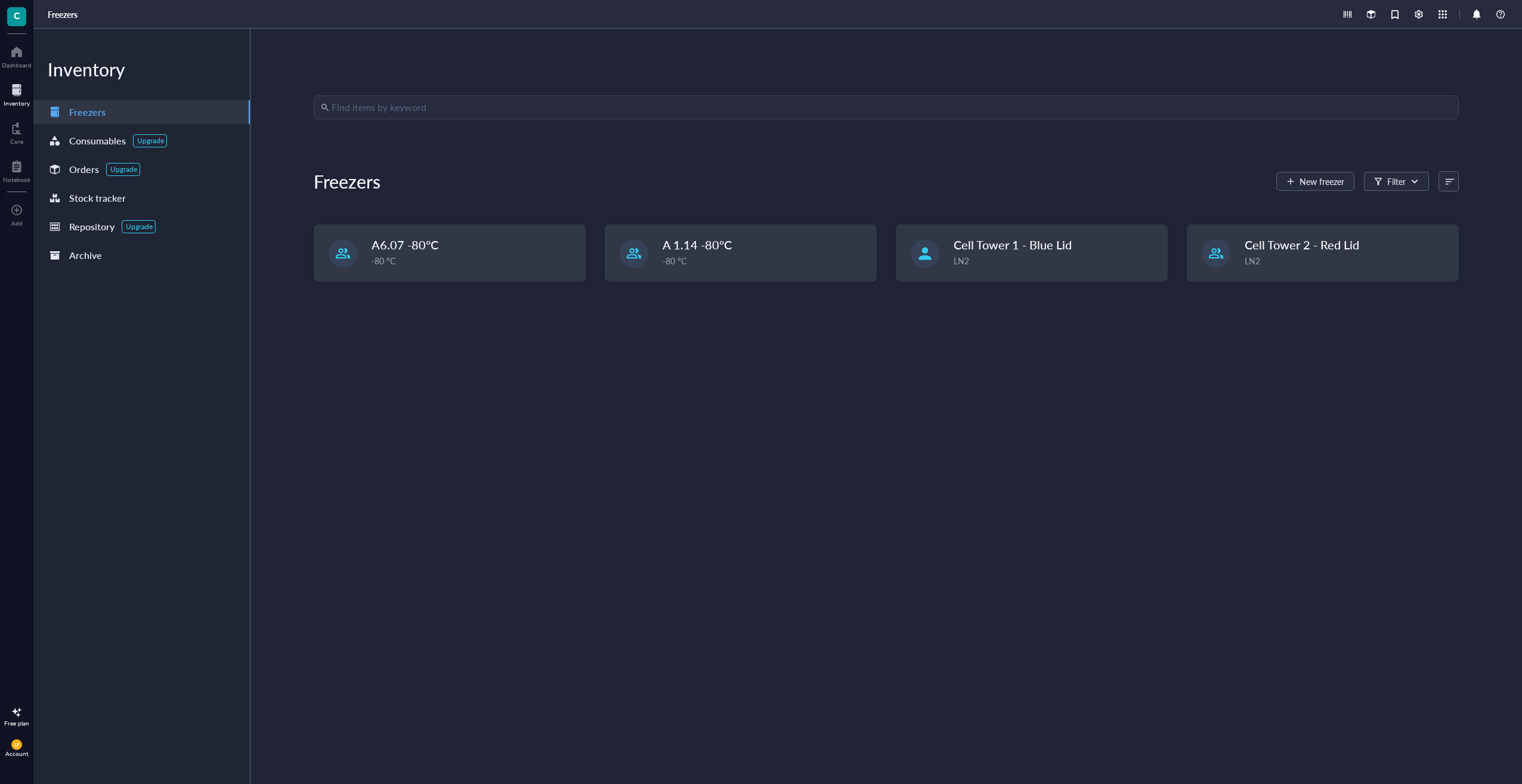
click at [408, 98] on input "search" at bounding box center [891, 107] width 1120 height 23
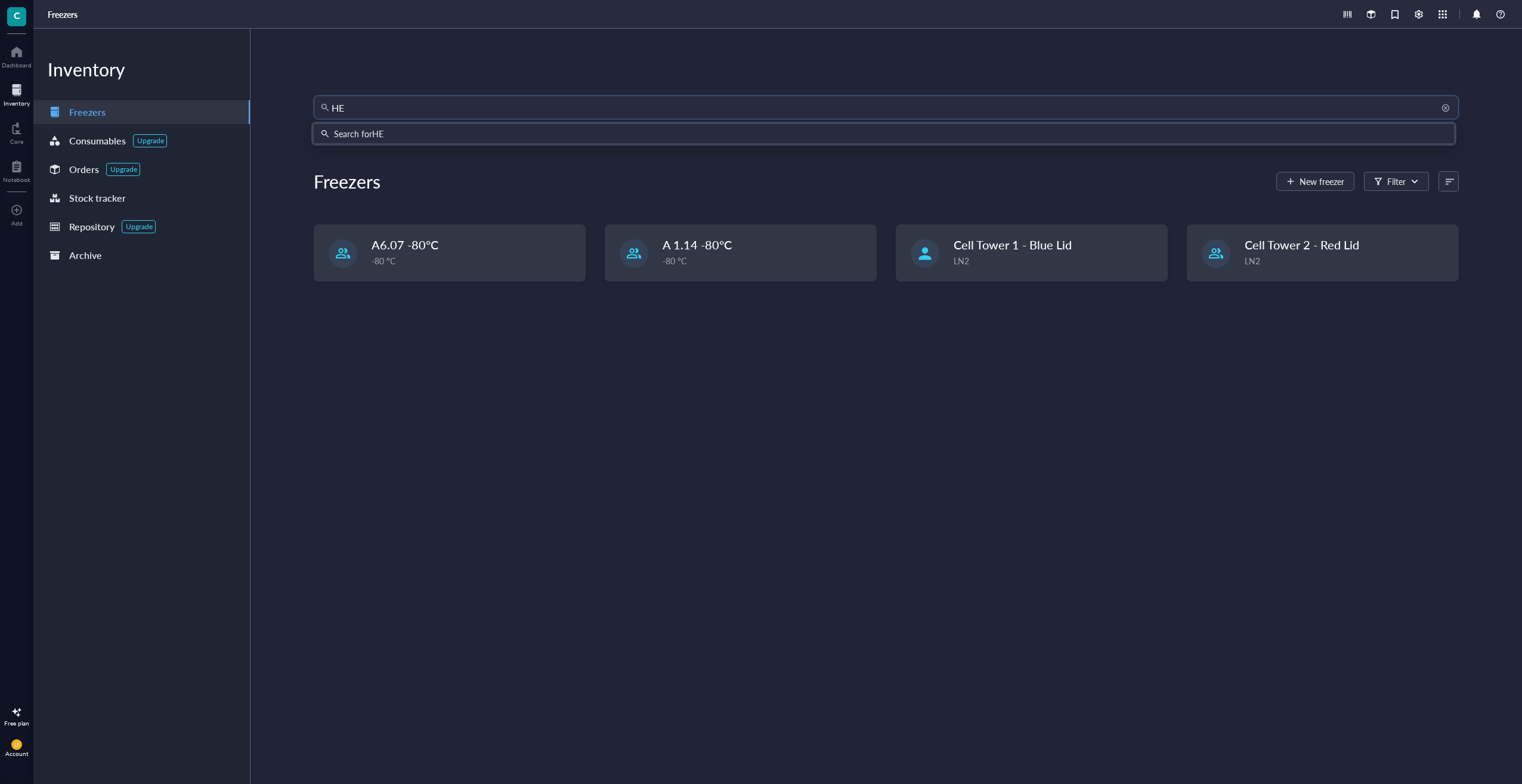
type input "HEK"
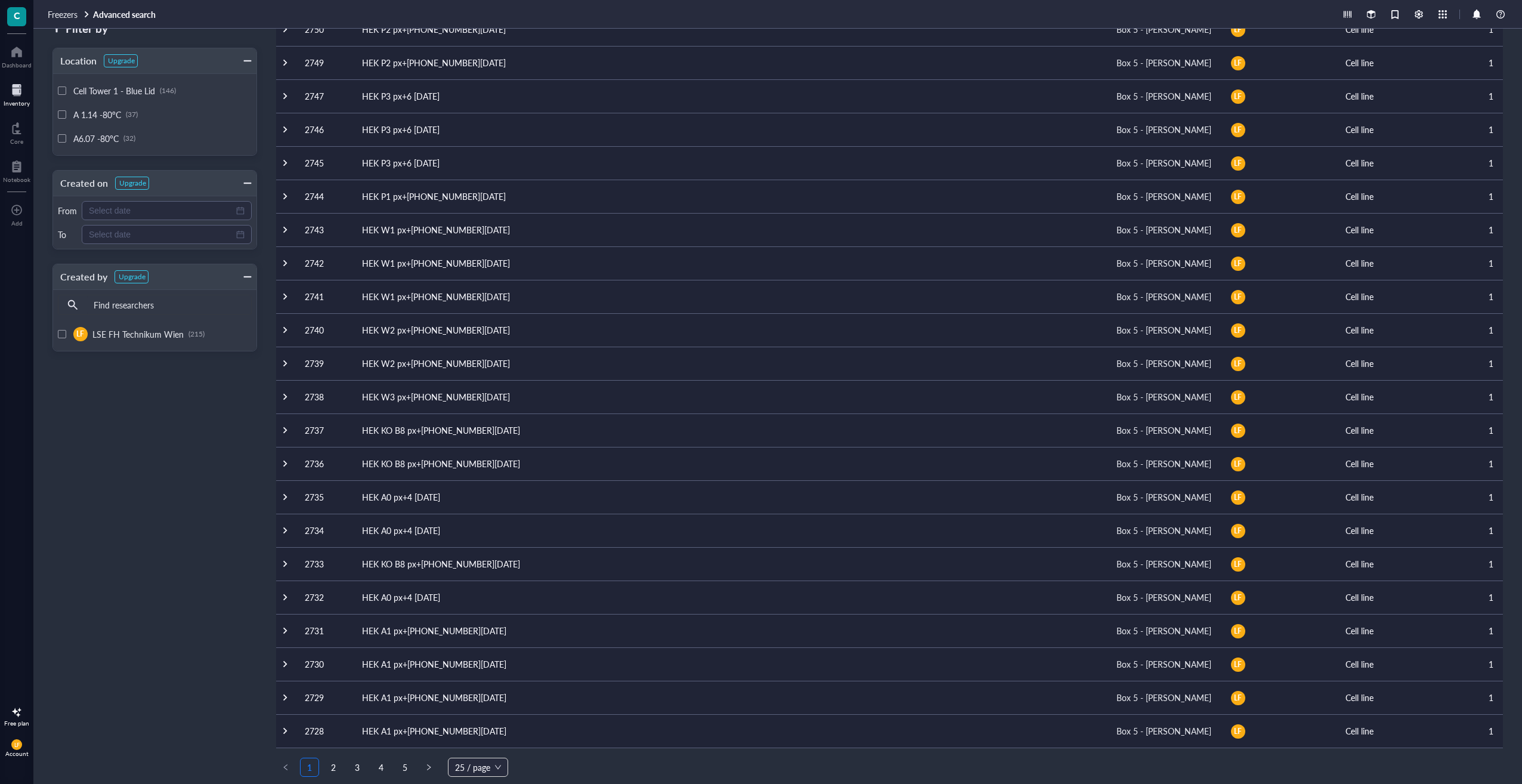
scroll to position [200, 0]
click at [331, 761] on link "2" at bounding box center [333, 764] width 18 height 18
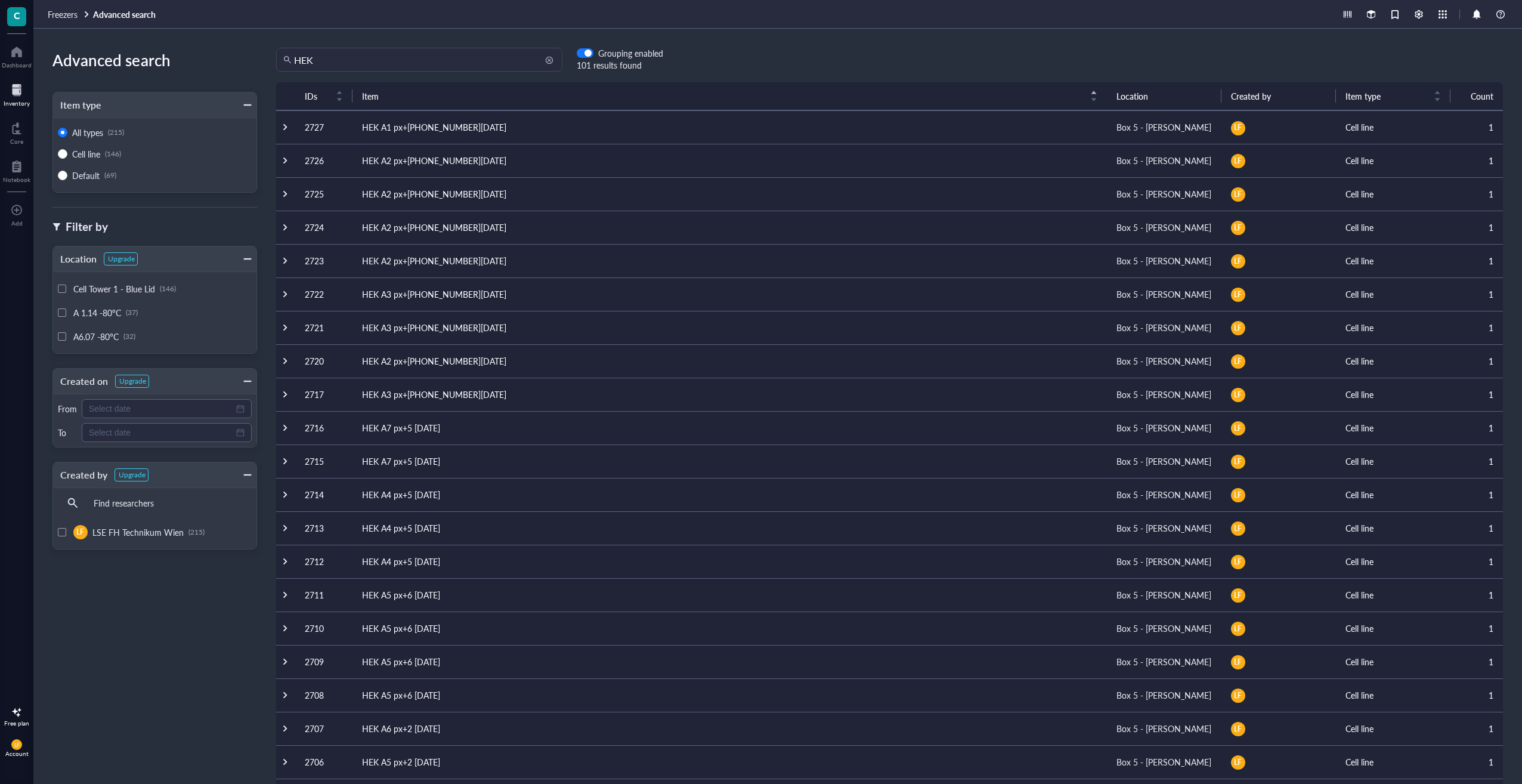
click at [335, 55] on input "HEK" at bounding box center [425, 60] width 262 height 23
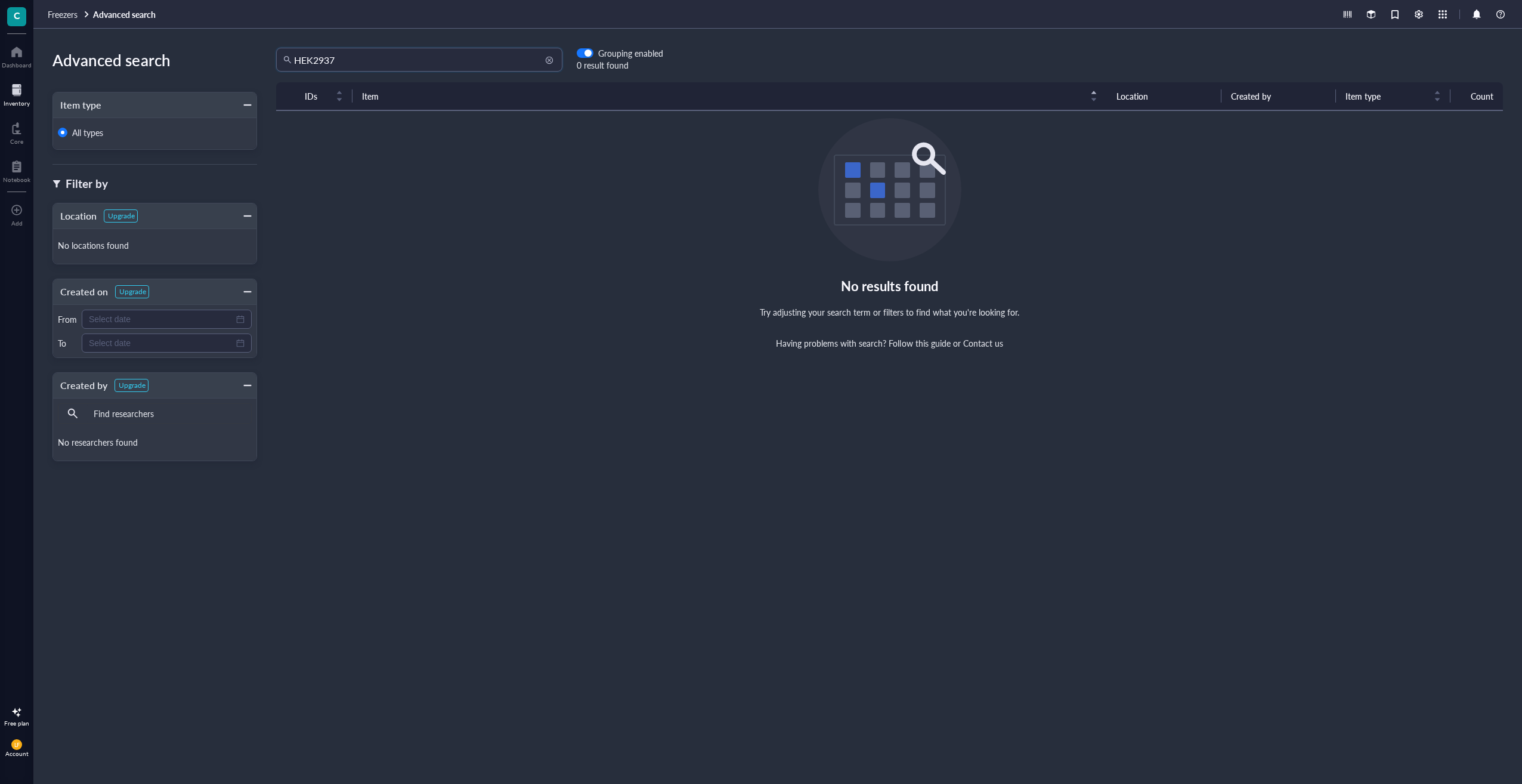
click at [395, 67] on input "HEK2937" at bounding box center [425, 60] width 262 height 23
type input "HEK2"
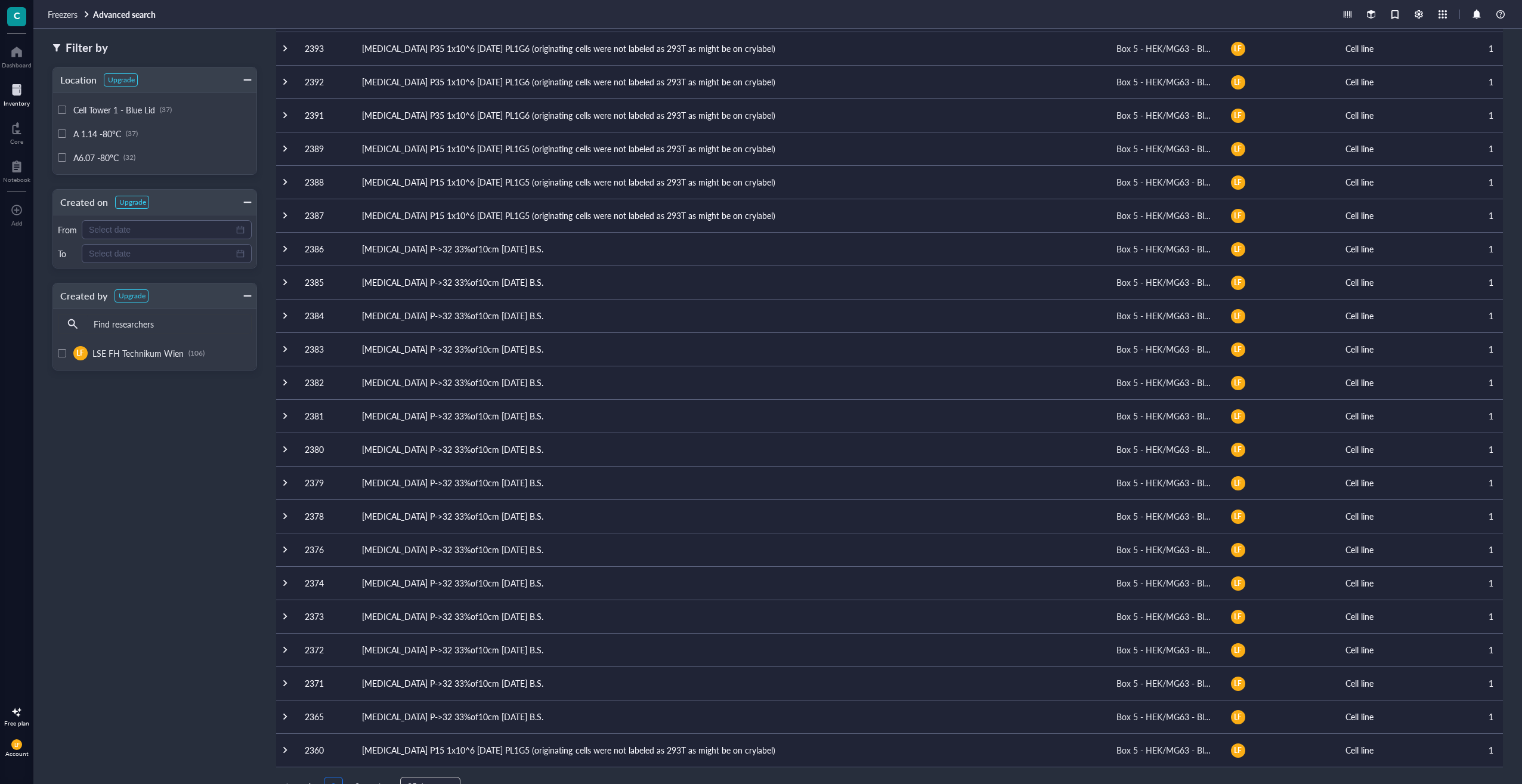
scroll to position [200, 0]
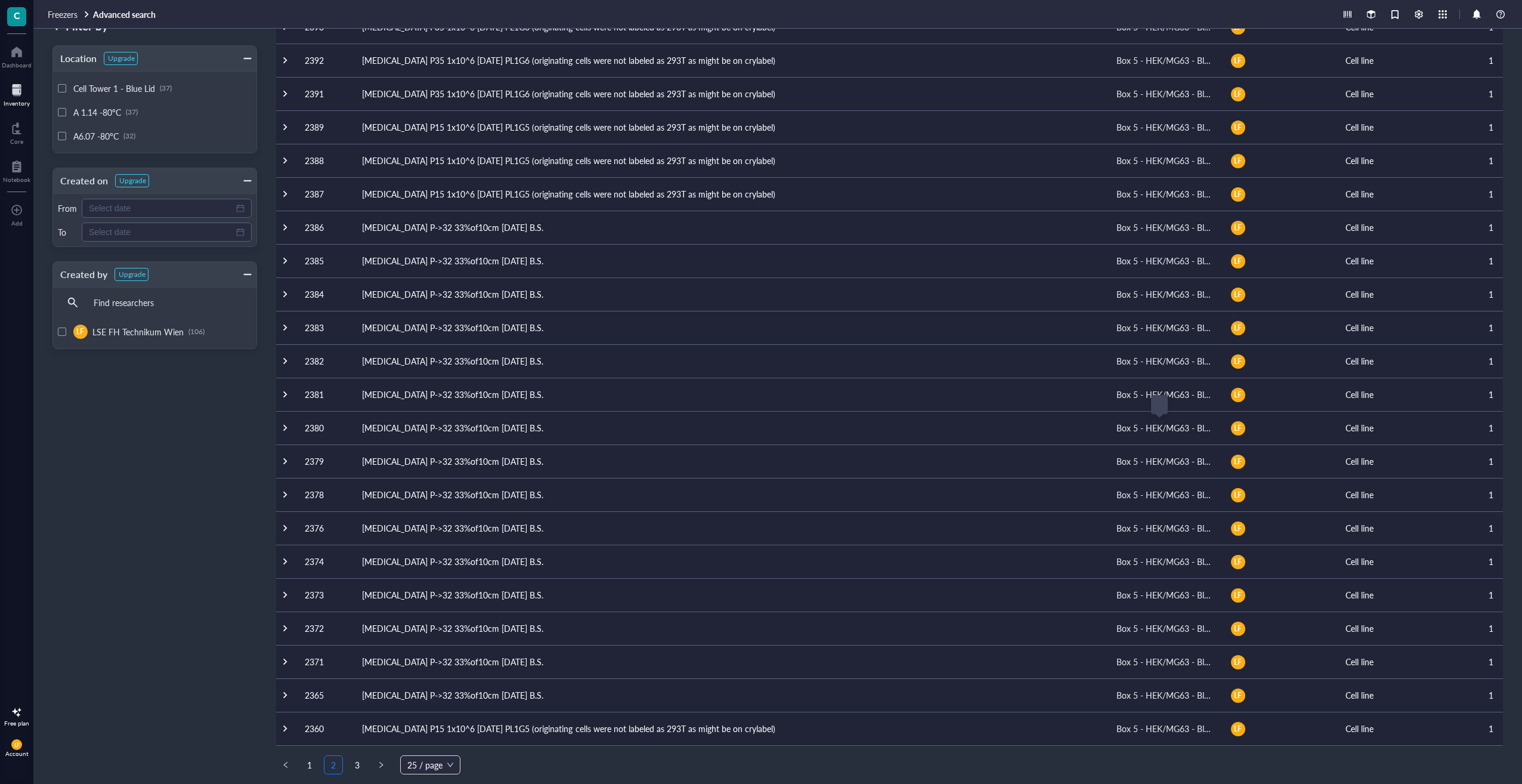
click at [1151, 428] on div "Box 5 - HEK/MG63 - Blue" at bounding box center [1164, 428] width 96 height 13
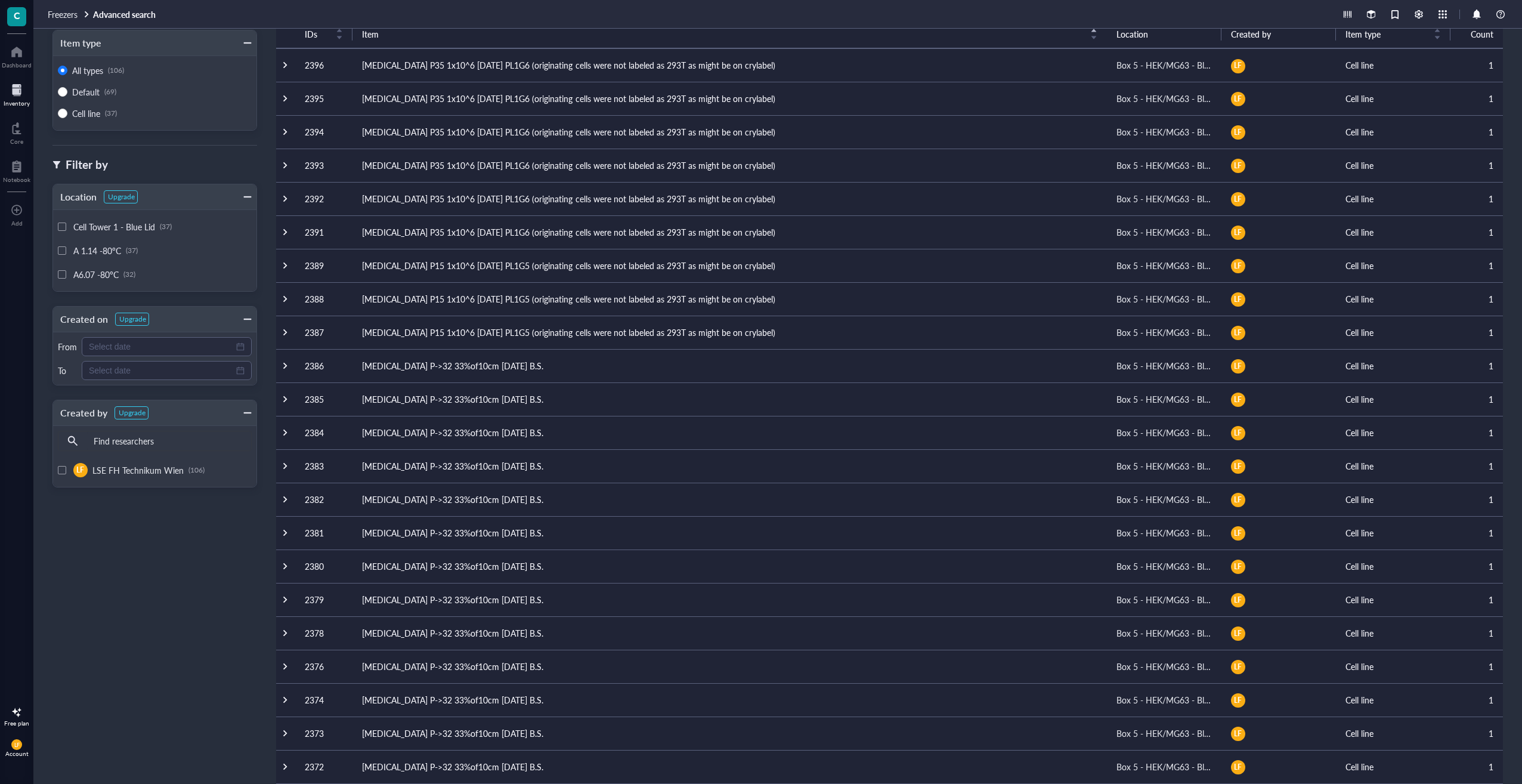
scroll to position [0, 0]
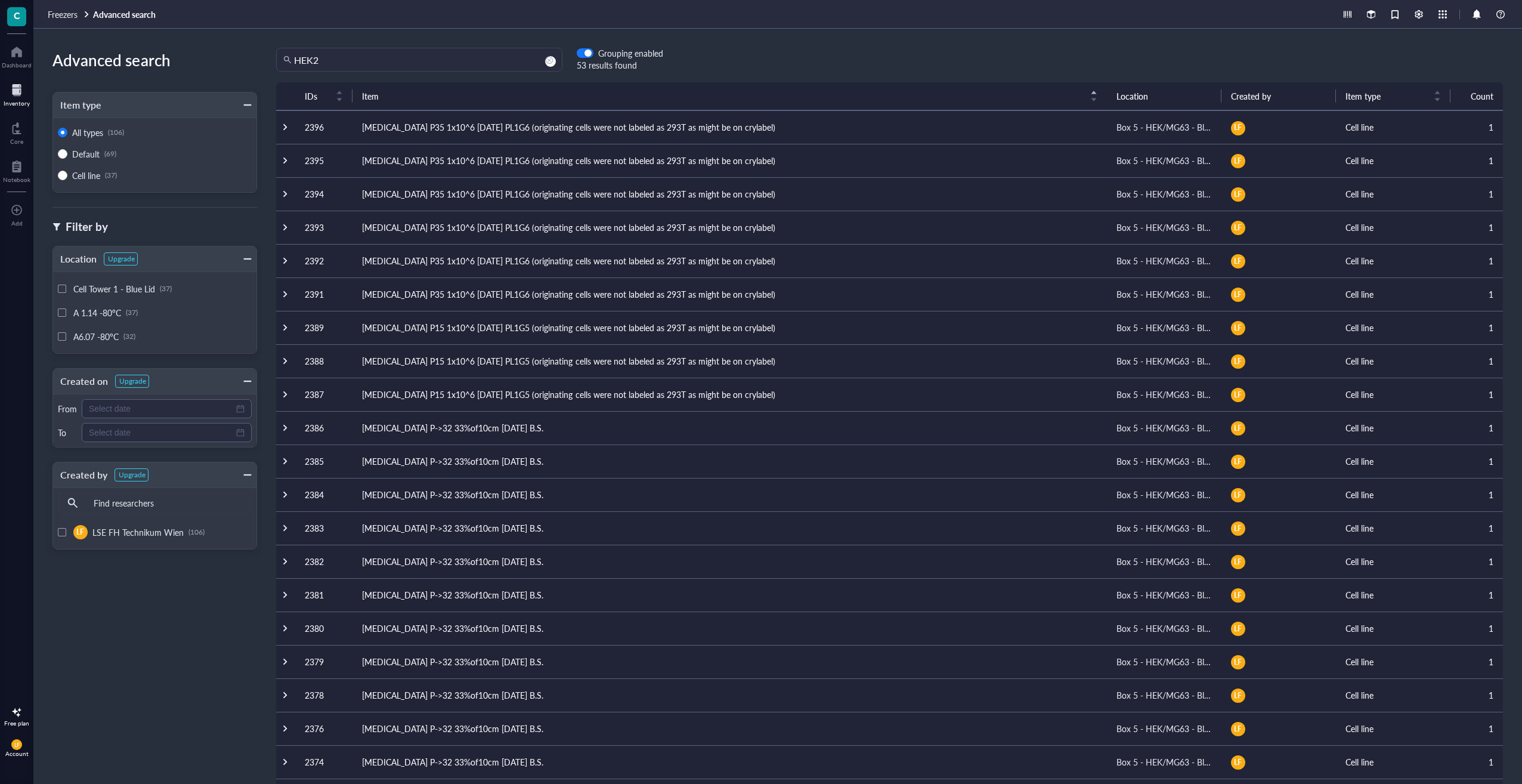
click at [392, 126] on td "[MEDICAL_DATA] P35 1x10^6 [DATE] PL1G6 (originating cells were not labeled as 2…" at bounding box center [730, 127] width 755 height 34
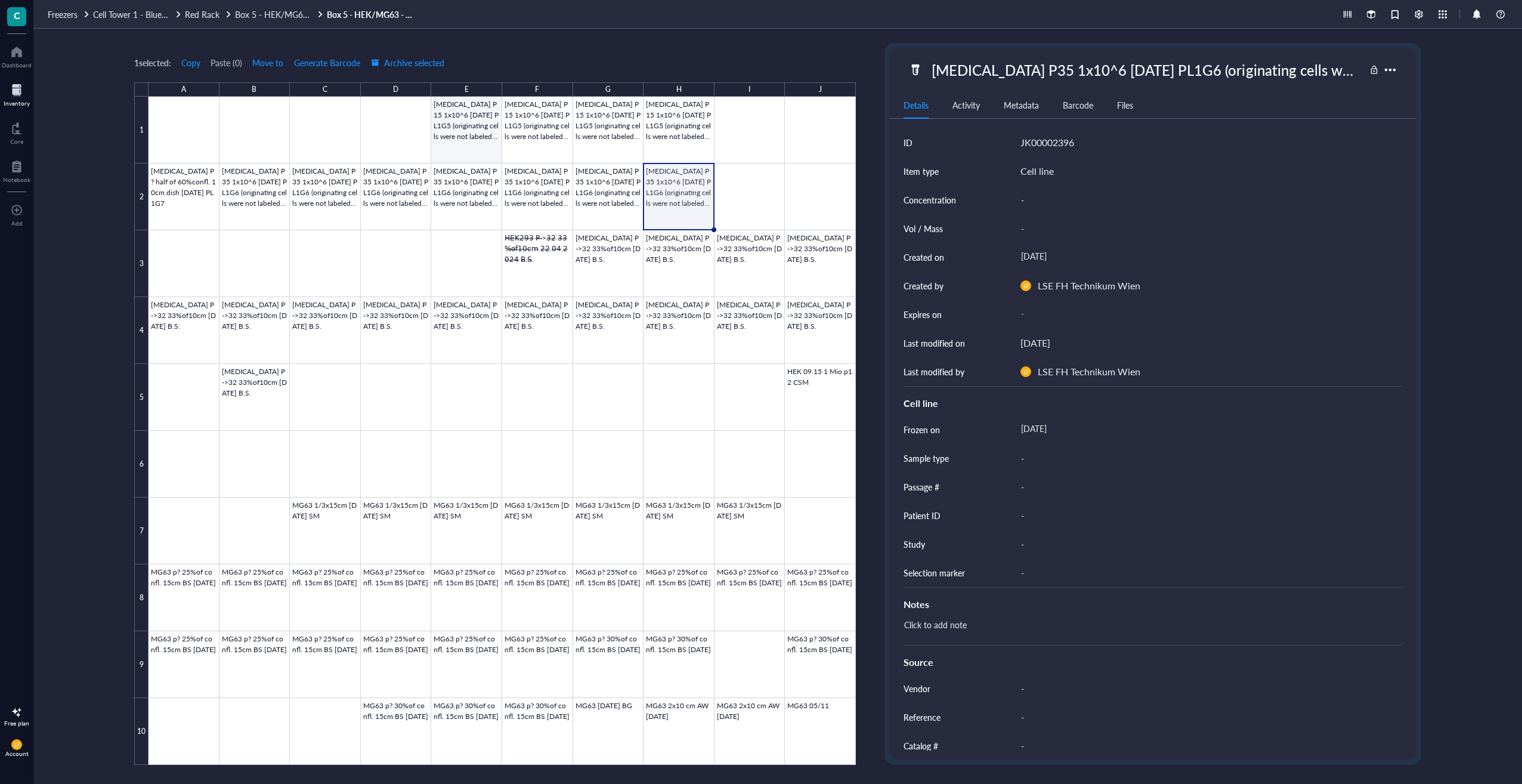
click at [461, 129] on div at bounding box center [501, 430] width 707 height 668
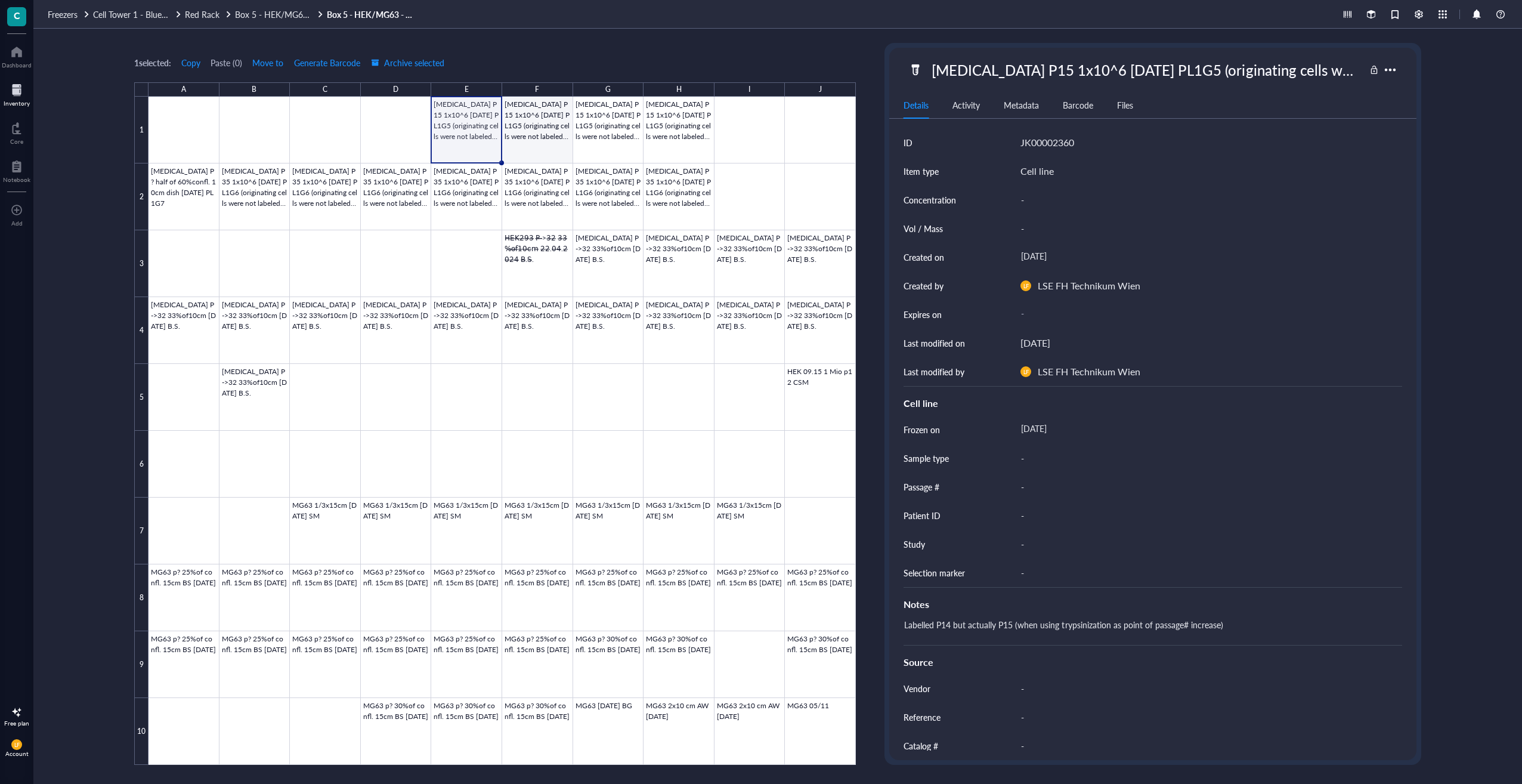
click at [548, 117] on div at bounding box center [501, 430] width 707 height 668
click at [461, 135] on div at bounding box center [501, 430] width 707 height 668
click at [542, 44] on div "1 selected: Copy Paste ( 0 ) Move to Generate Barcode Archive selected A B C D …" at bounding box center [495, 403] width 722 height 722
click at [449, 202] on div at bounding box center [501, 430] width 707 height 668
